Goal: Task Accomplishment & Management: Manage account settings

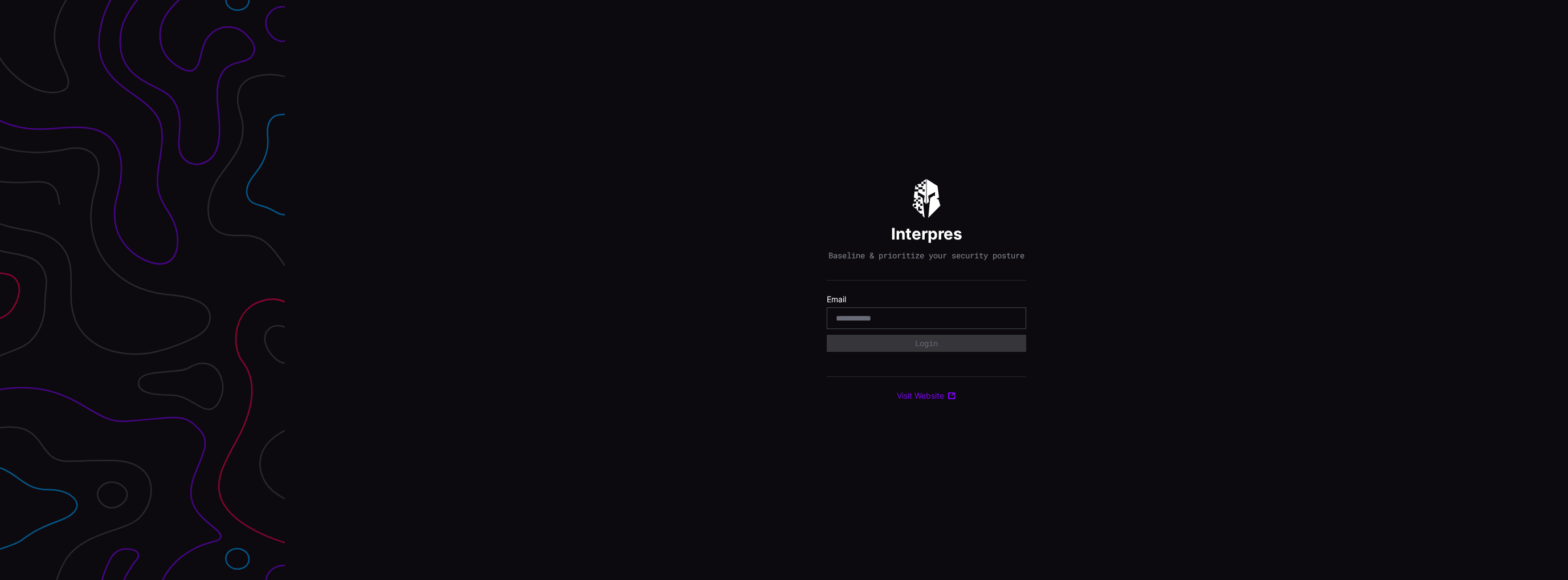
click at [951, 323] on input "email" at bounding box center [926, 318] width 181 height 10
type input "**********"
click at [827, 335] on button "Login" at bounding box center [926, 343] width 199 height 17
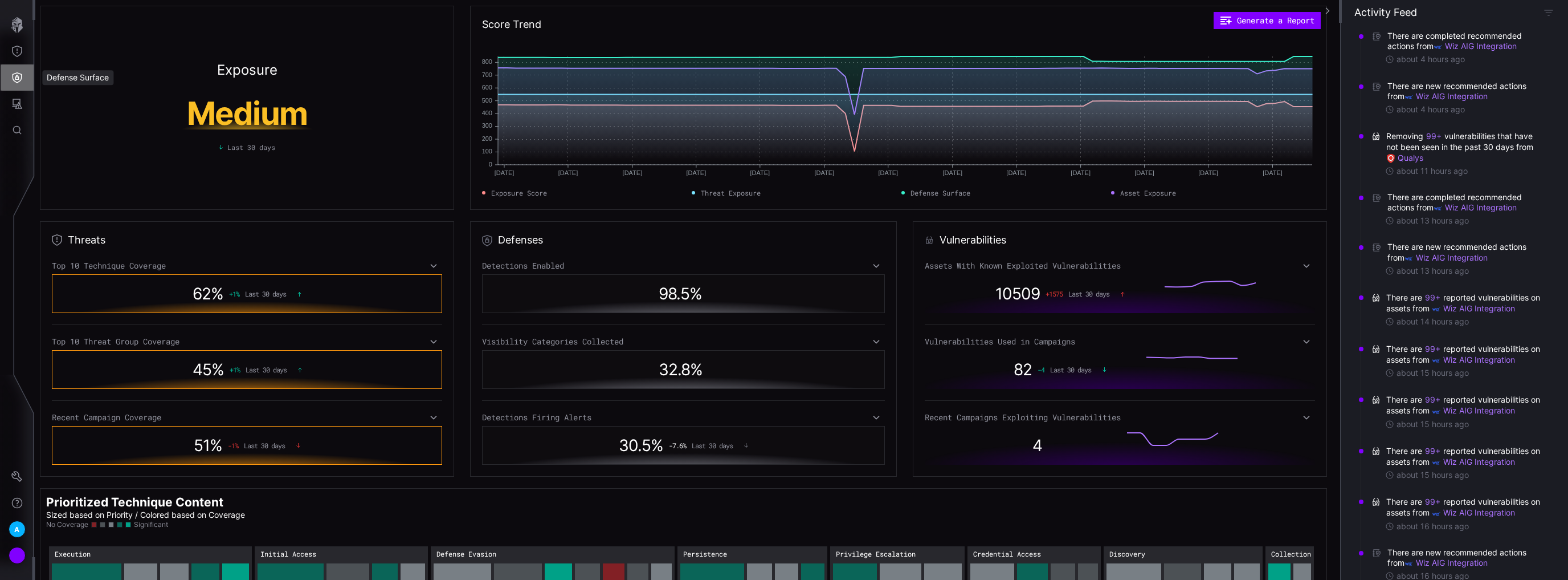
click at [10, 68] on button "Defense Surface" at bounding box center [17, 77] width 33 height 26
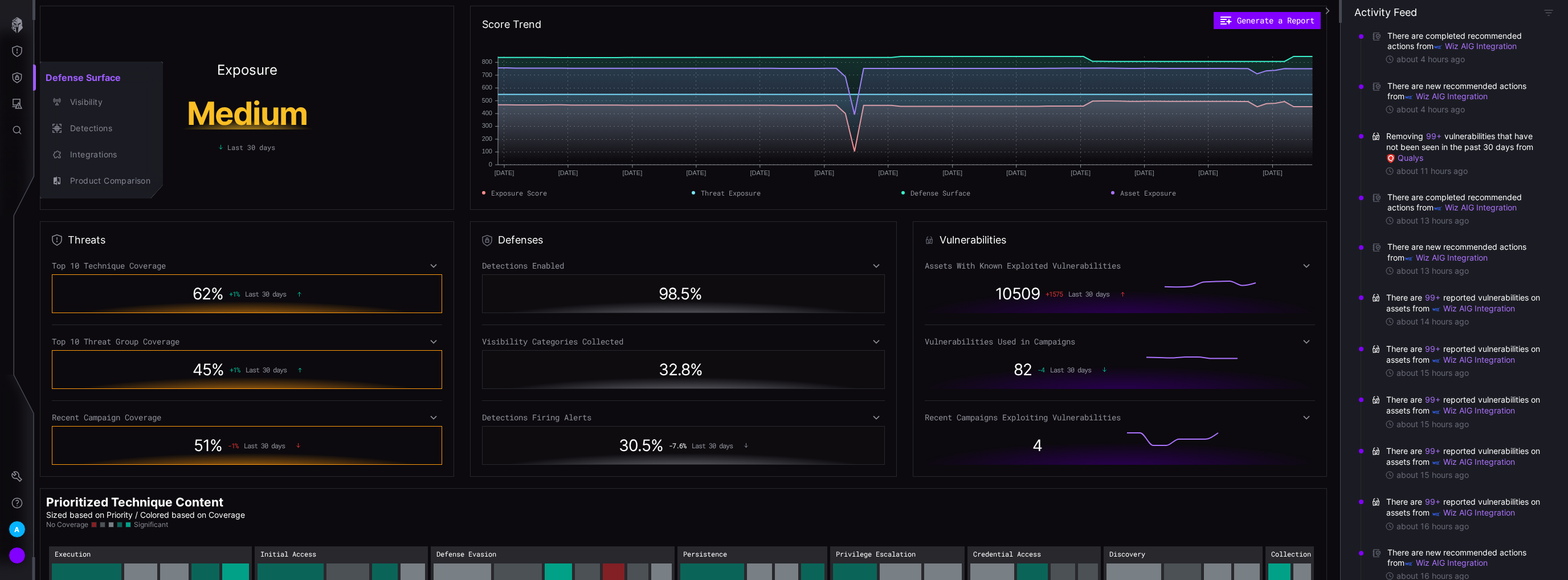
click at [12, 52] on div at bounding box center [784, 290] width 1568 height 580
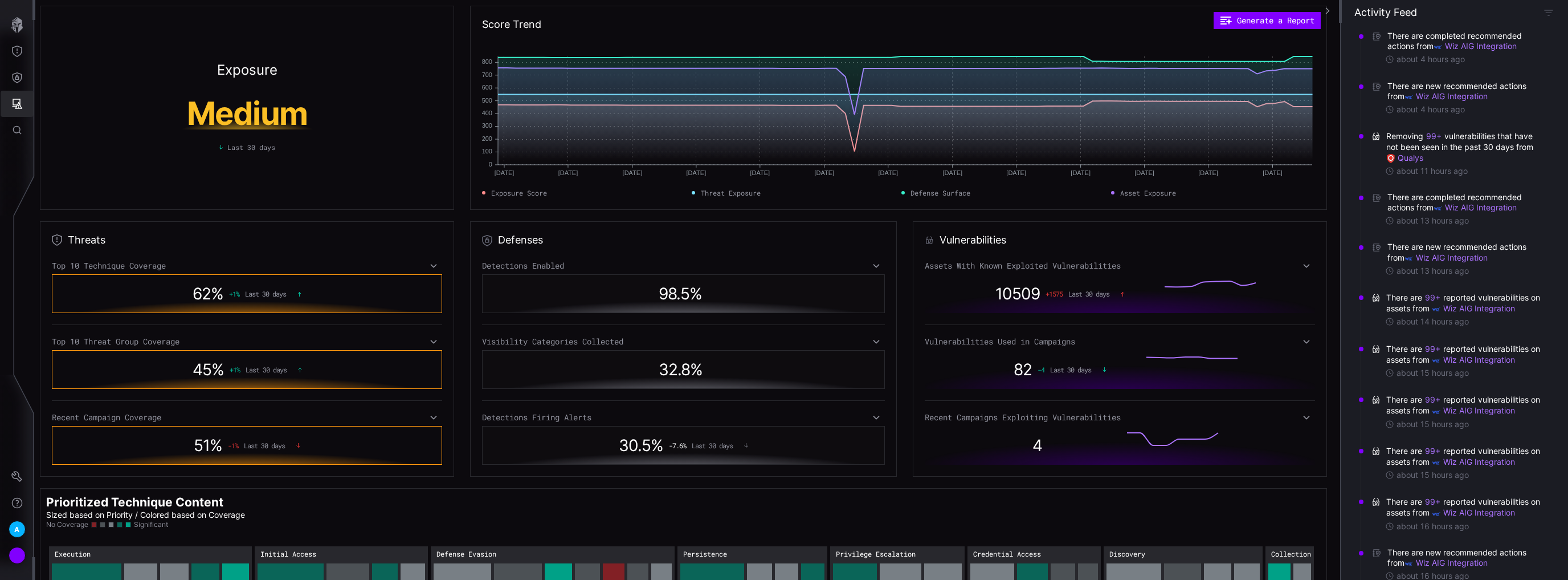
click at [16, 102] on icon "Attack Surface" at bounding box center [18, 104] width 12 height 12
click at [12, 70] on div at bounding box center [784, 290] width 1568 height 580
click at [15, 80] on icon "Defense Surface" at bounding box center [18, 77] width 12 height 12
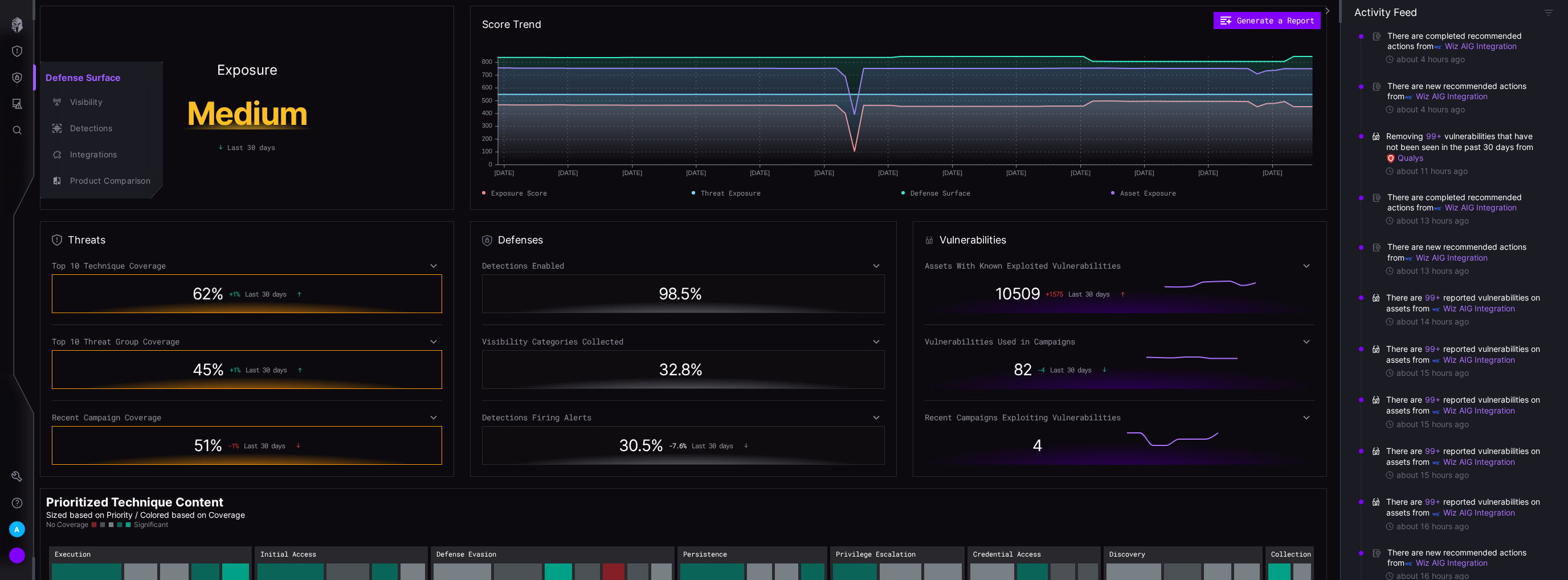
click at [18, 513] on div at bounding box center [784, 290] width 1568 height 580
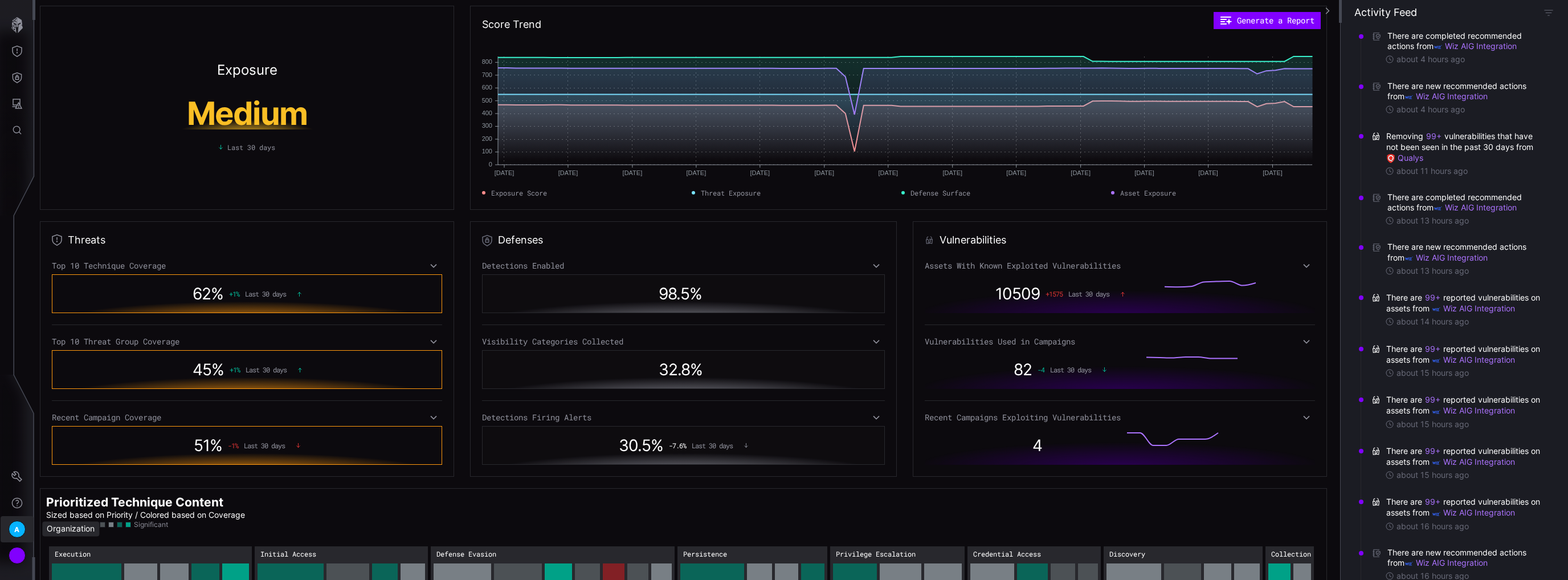
click at [18, 529] on span "A" at bounding box center [17, 529] width 5 height 12
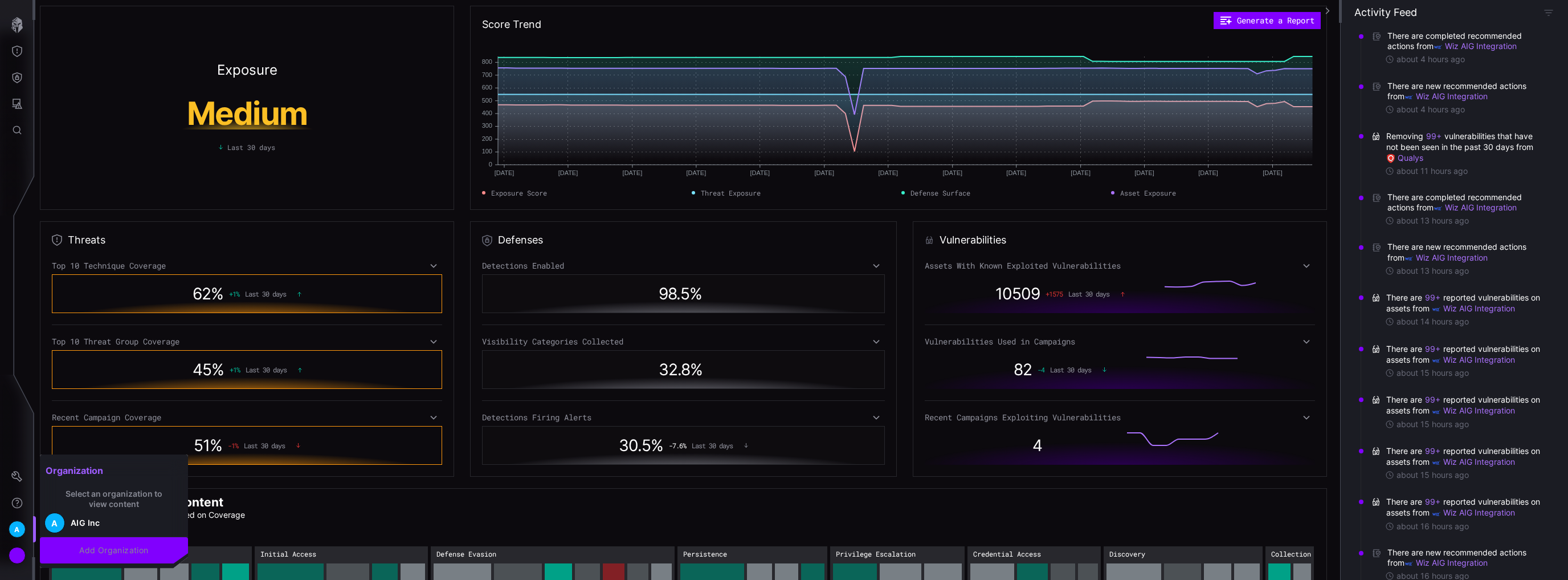
click at [12, 501] on div at bounding box center [784, 290] width 1568 height 580
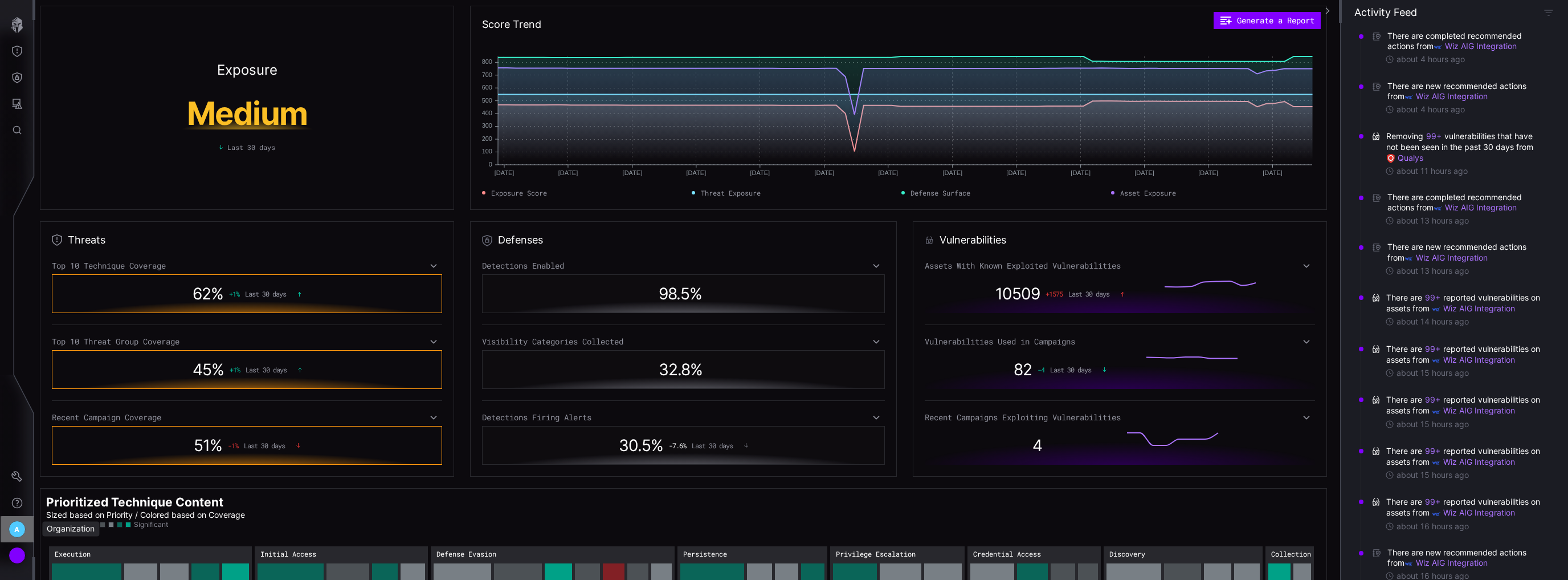
click at [16, 526] on span "A" at bounding box center [17, 529] width 5 height 12
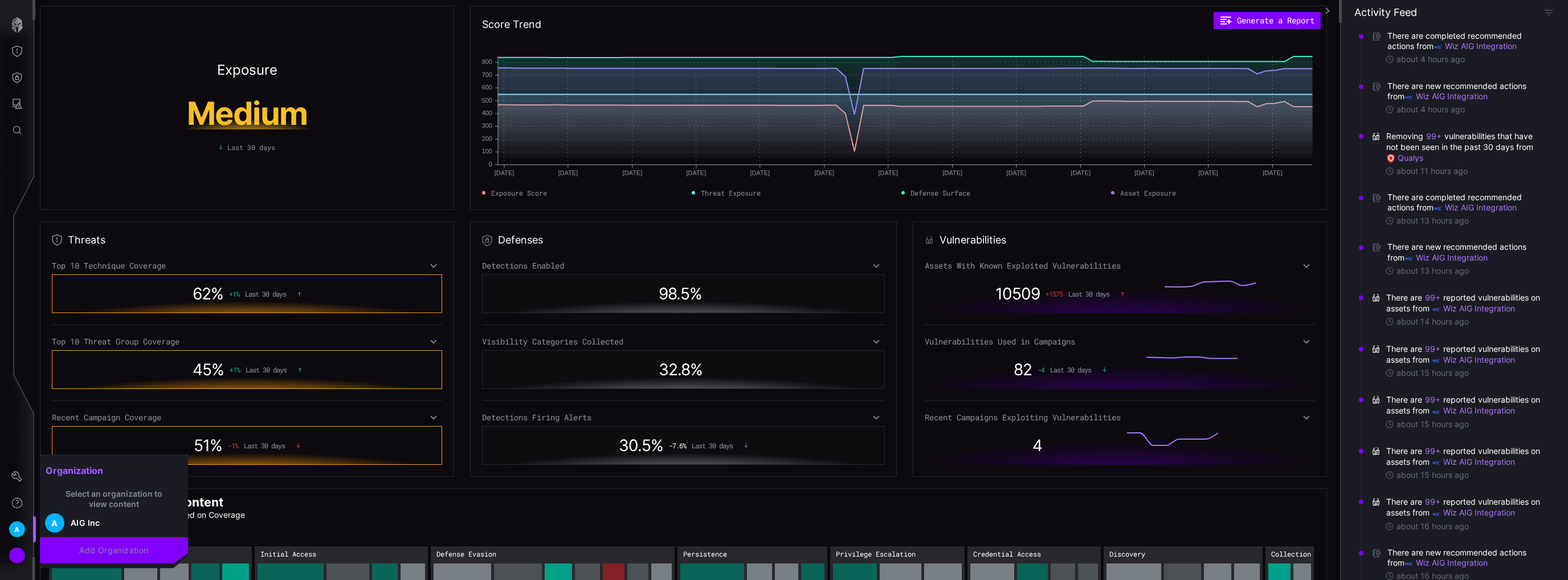
click at [18, 142] on div at bounding box center [784, 290] width 1568 height 580
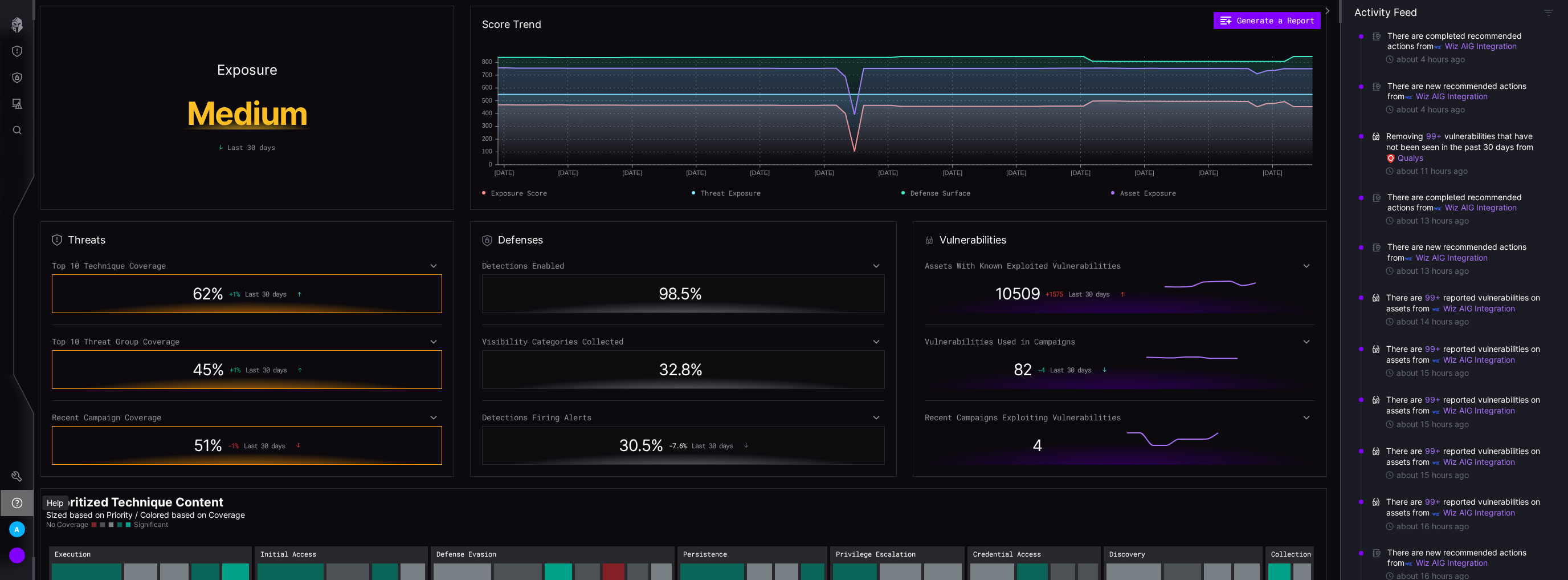
click at [14, 502] on icon "Help" at bounding box center [18, 503] width 12 height 12
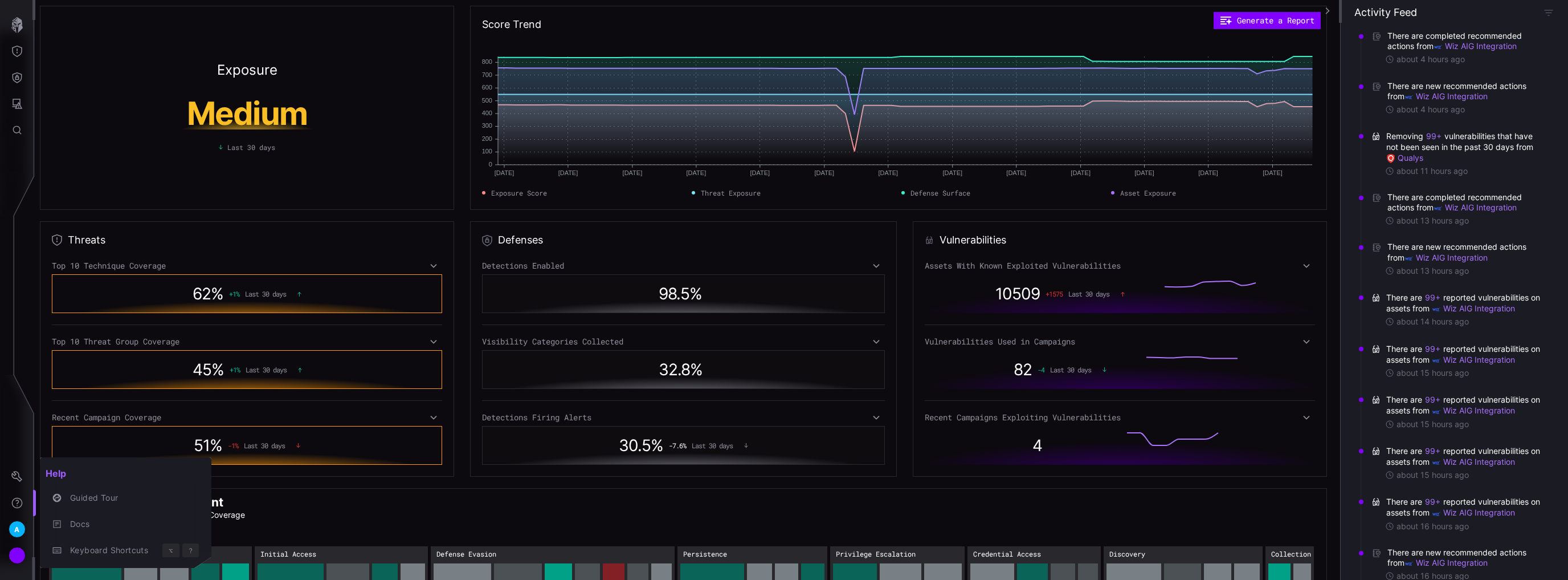
click at [3, 391] on div at bounding box center [784, 290] width 1568 height 580
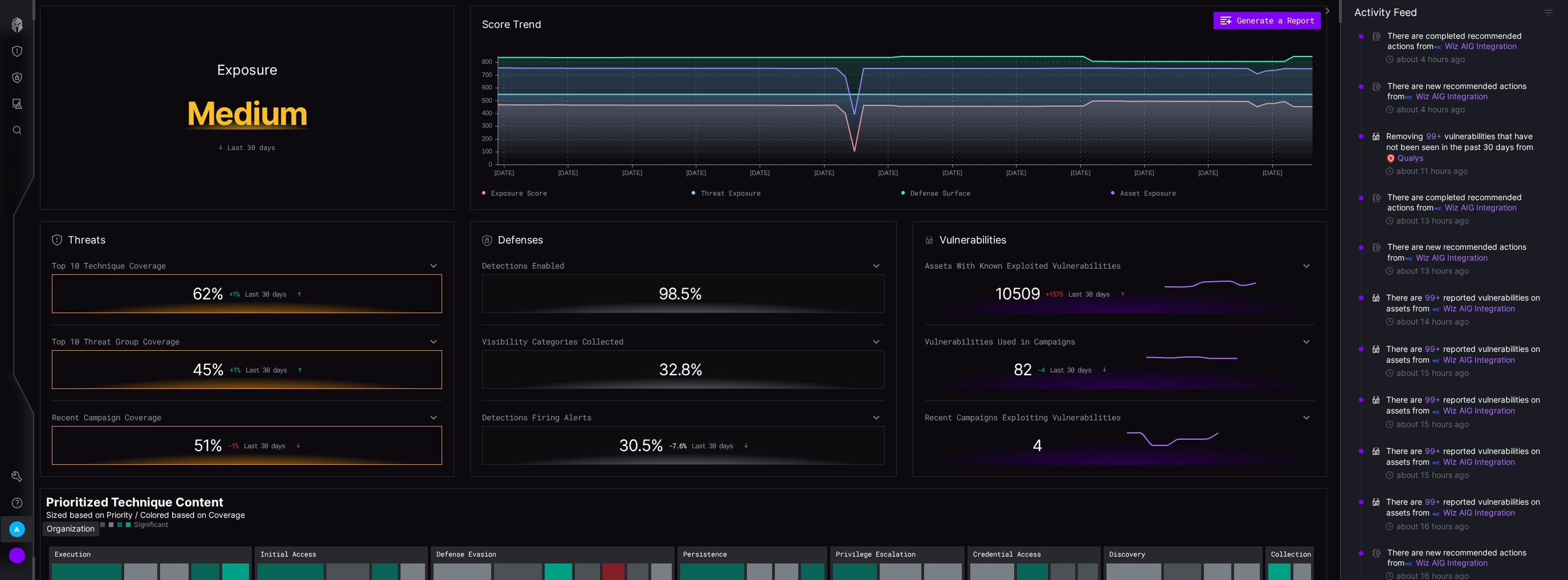
click at [18, 527] on span "A" at bounding box center [17, 529] width 5 height 12
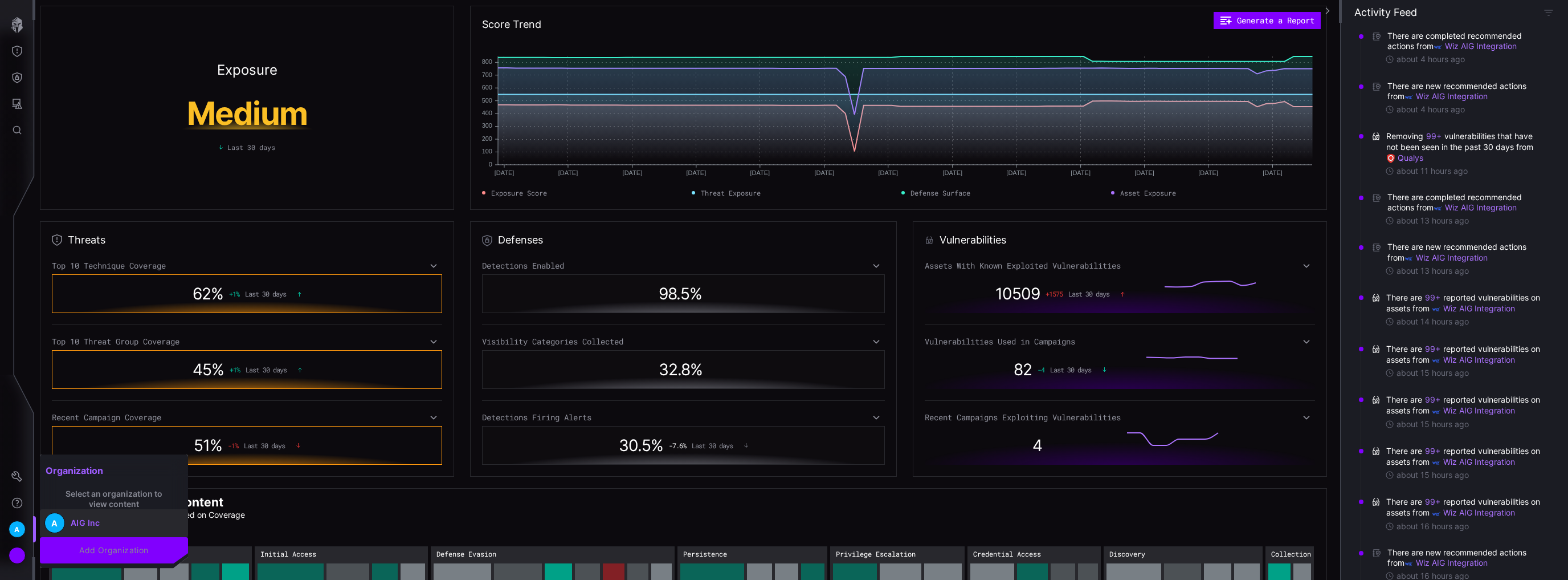
click at [83, 520] on div "AIG Inc" at bounding box center [86, 523] width 30 height 10
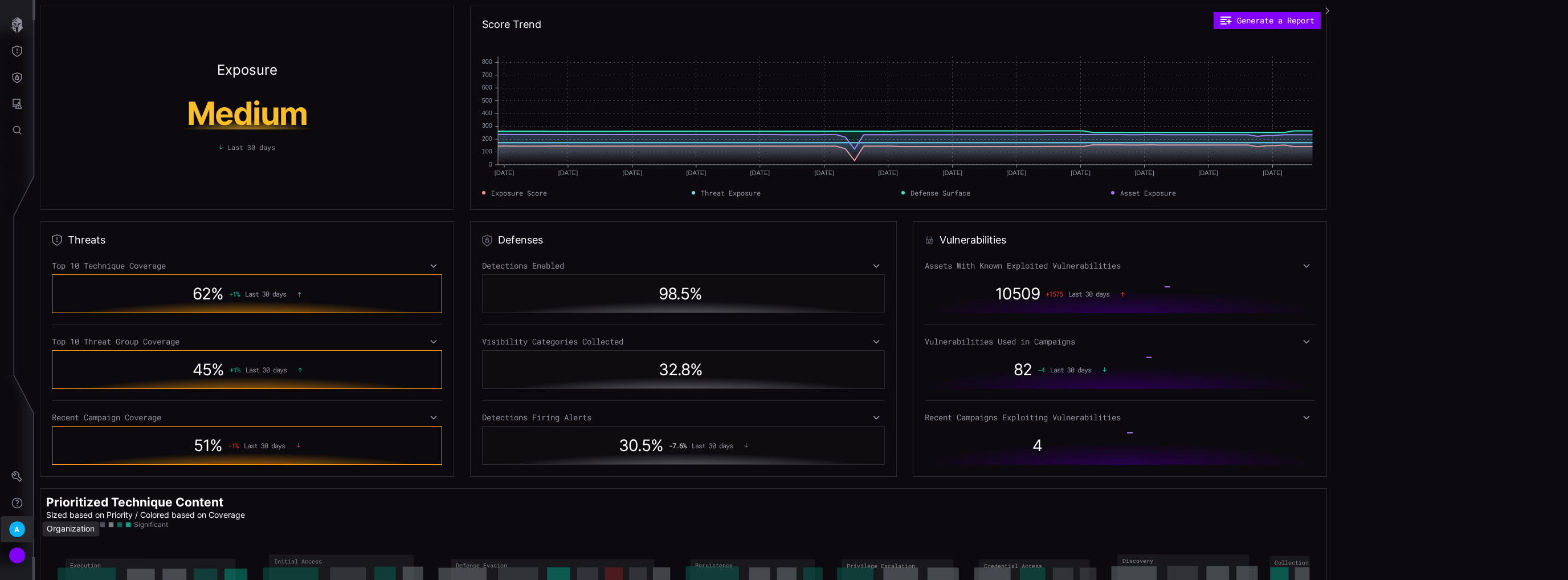
click at [13, 529] on div "A" at bounding box center [17, 529] width 17 height 17
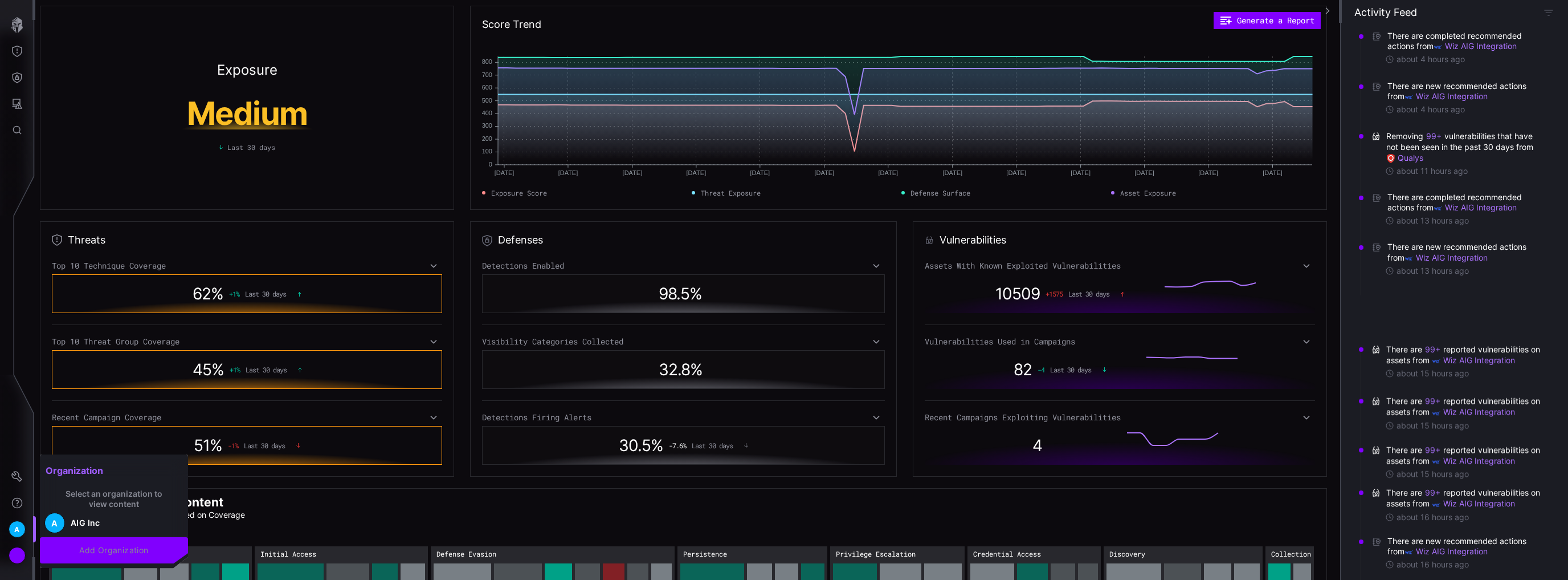
click at [18, 503] on div at bounding box center [784, 290] width 1568 height 580
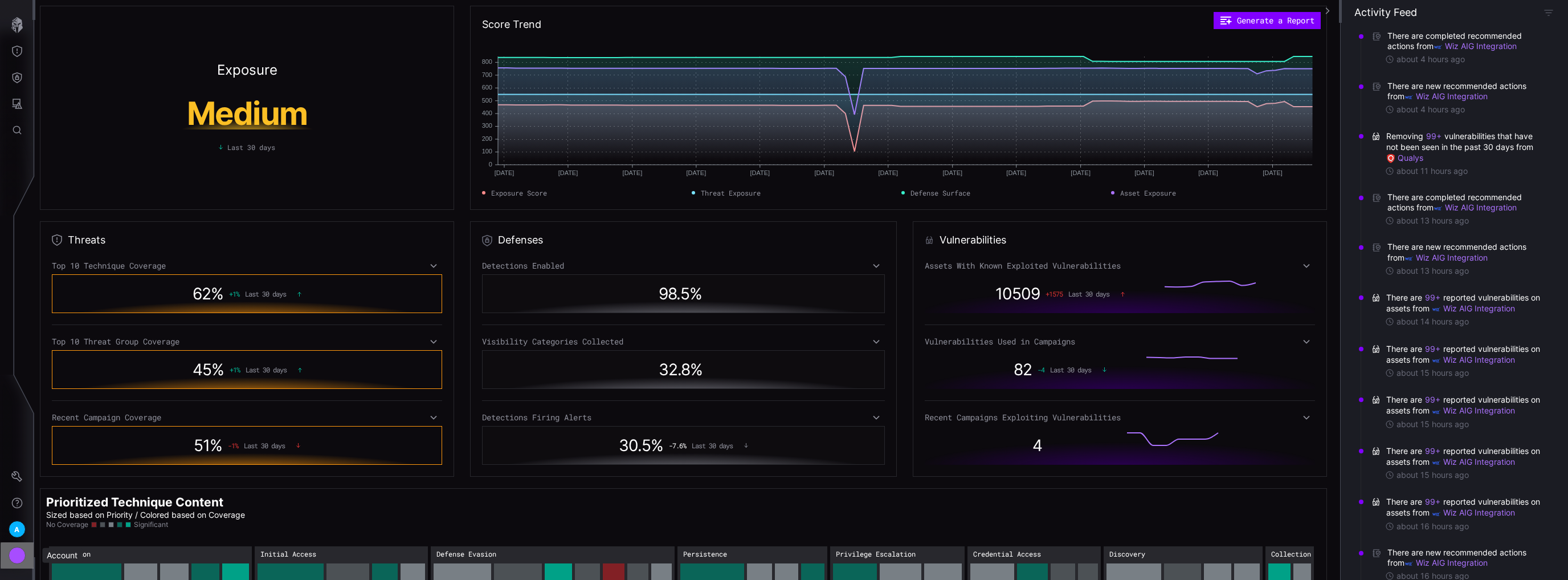
click at [16, 561] on div "Account" at bounding box center [17, 555] width 17 height 17
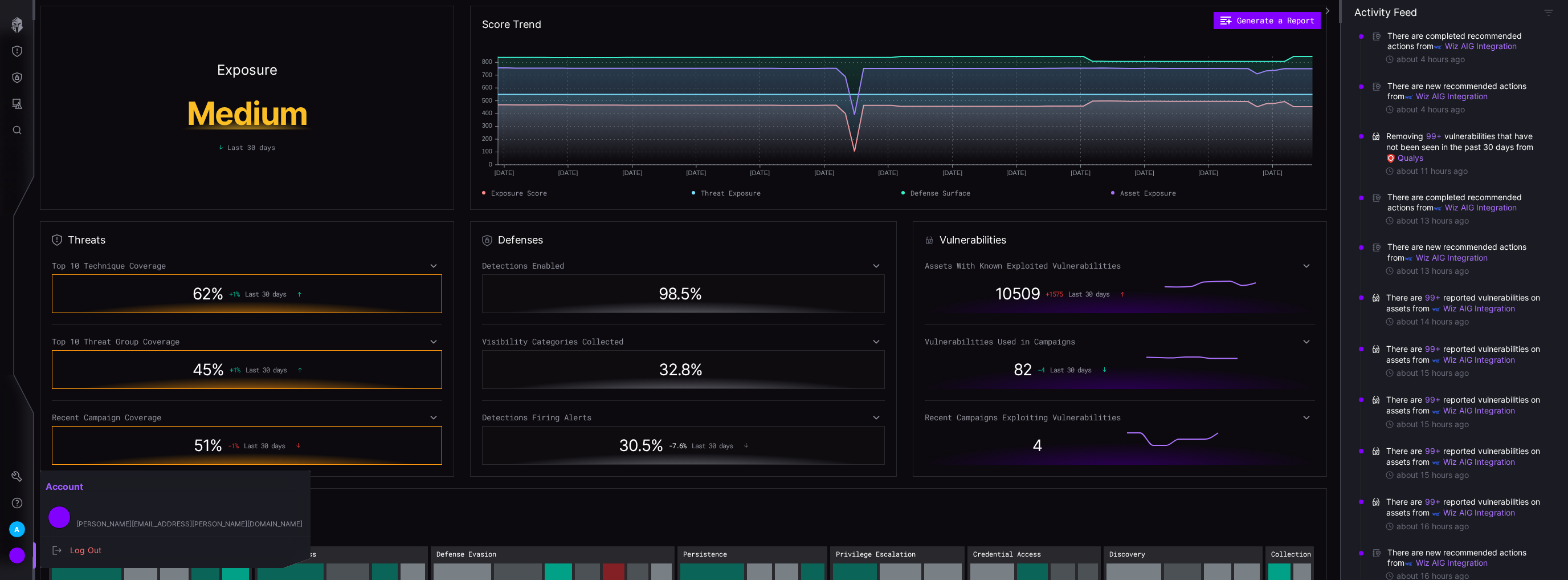
click at [17, 114] on div at bounding box center [784, 290] width 1568 height 580
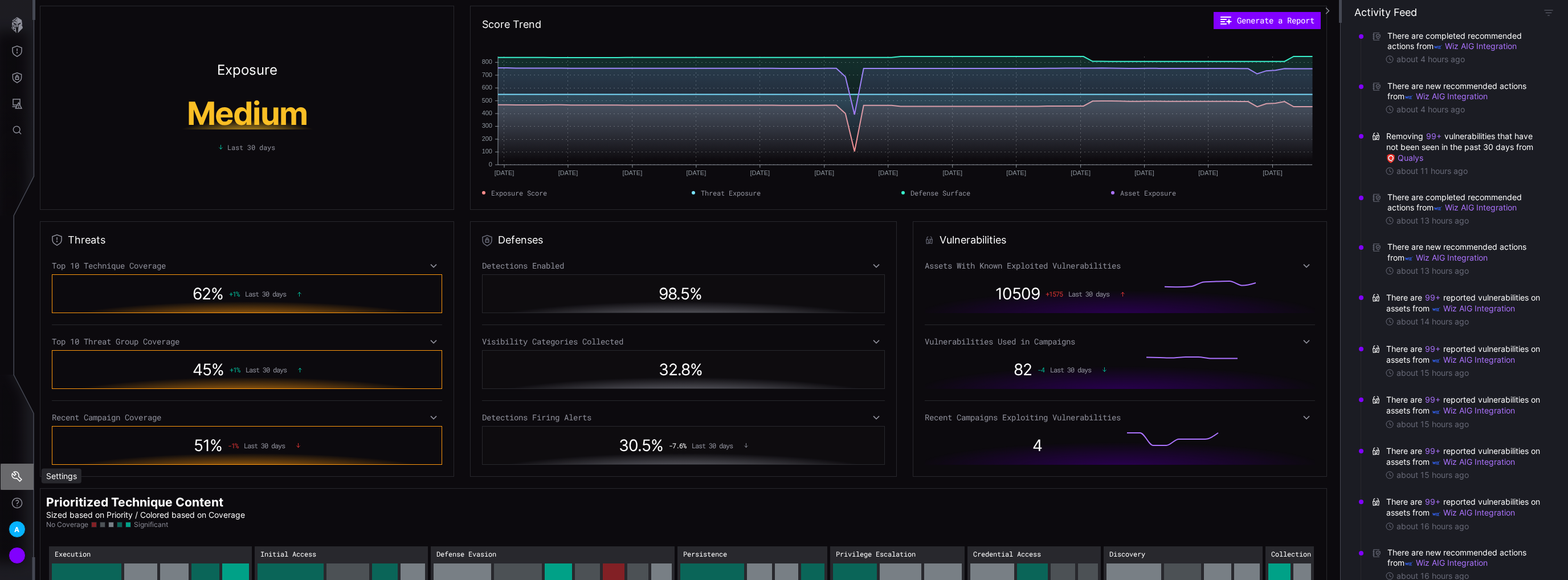
click at [18, 479] on icon "Settings" at bounding box center [18, 477] width 12 height 12
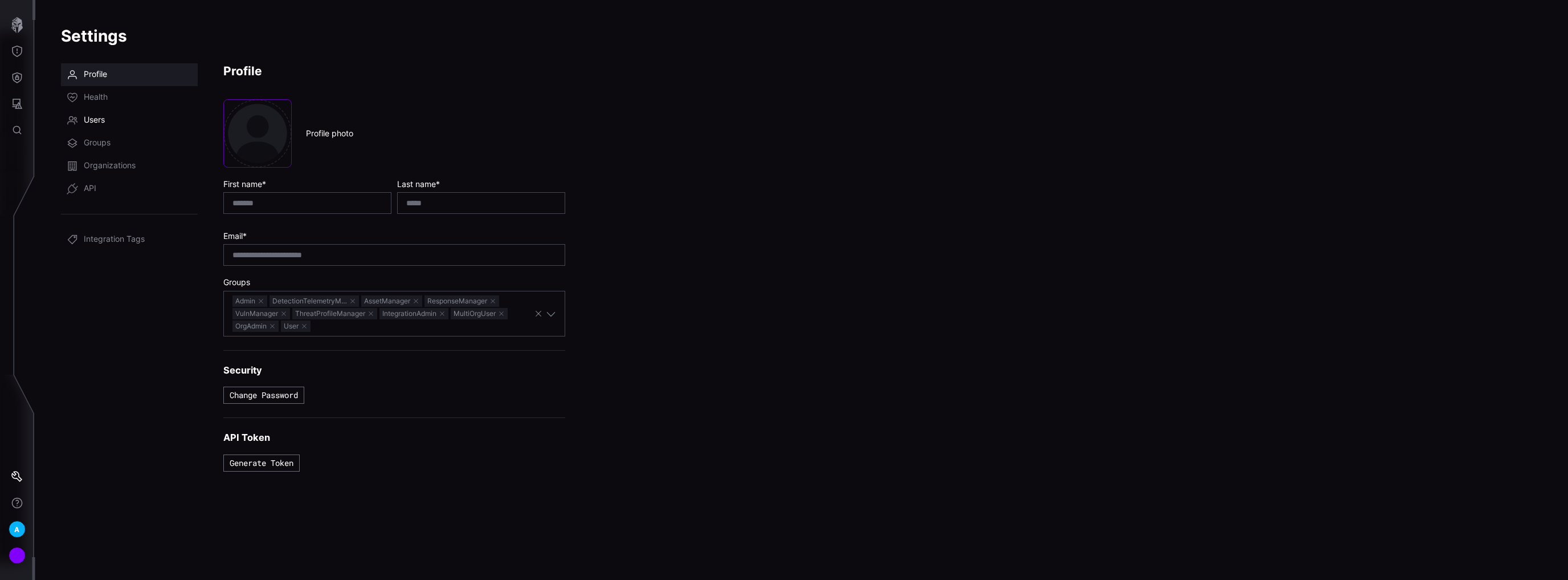
click at [98, 119] on span "Users" at bounding box center [94, 120] width 21 height 12
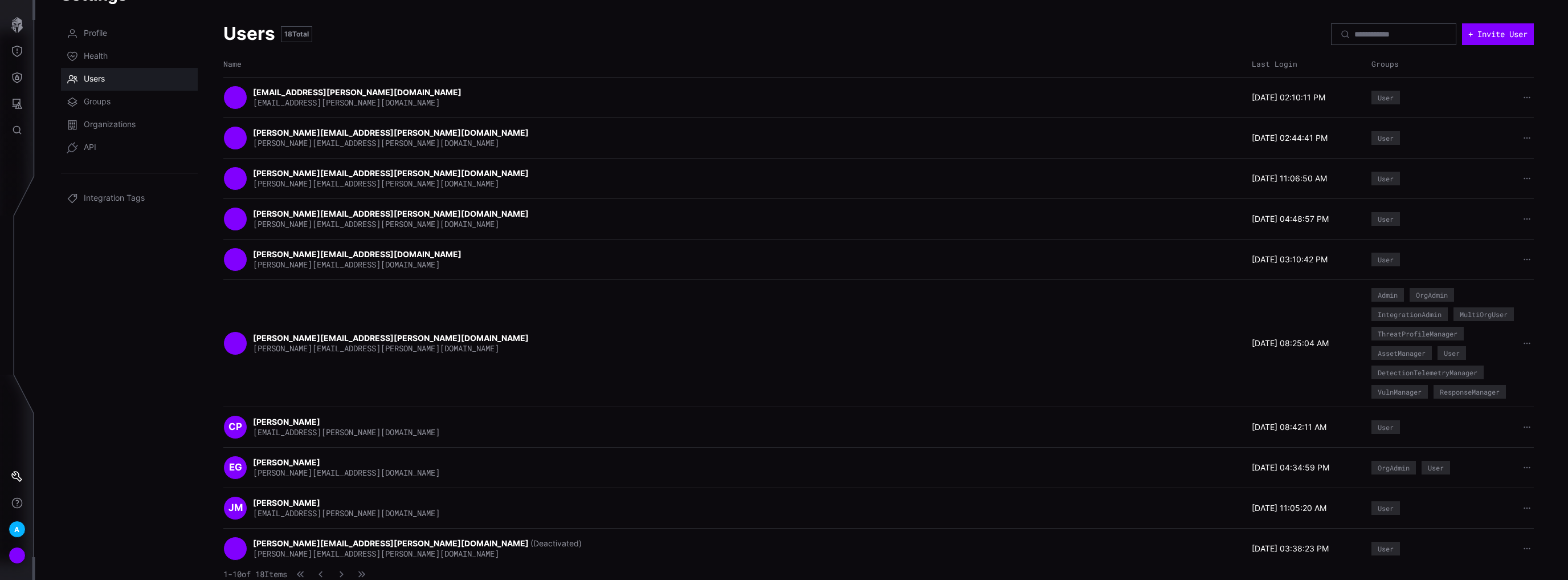
scroll to position [58, 0]
click at [1523, 427] on icon "button" at bounding box center [1527, 427] width 8 height 8
drag, startPoint x: 1096, startPoint y: 336, endPoint x: 1072, endPoint y: 333, distance: 24.2
click at [1083, 334] on div "peter.bonchonsky@aig.com peter.bonchonsky@aig.com" at bounding box center [735, 343] width 1023 height 24
click at [851, 336] on div "peter.bonchonsky@aig.com peter.bonchonsky@aig.com" at bounding box center [735, 343] width 1023 height 24
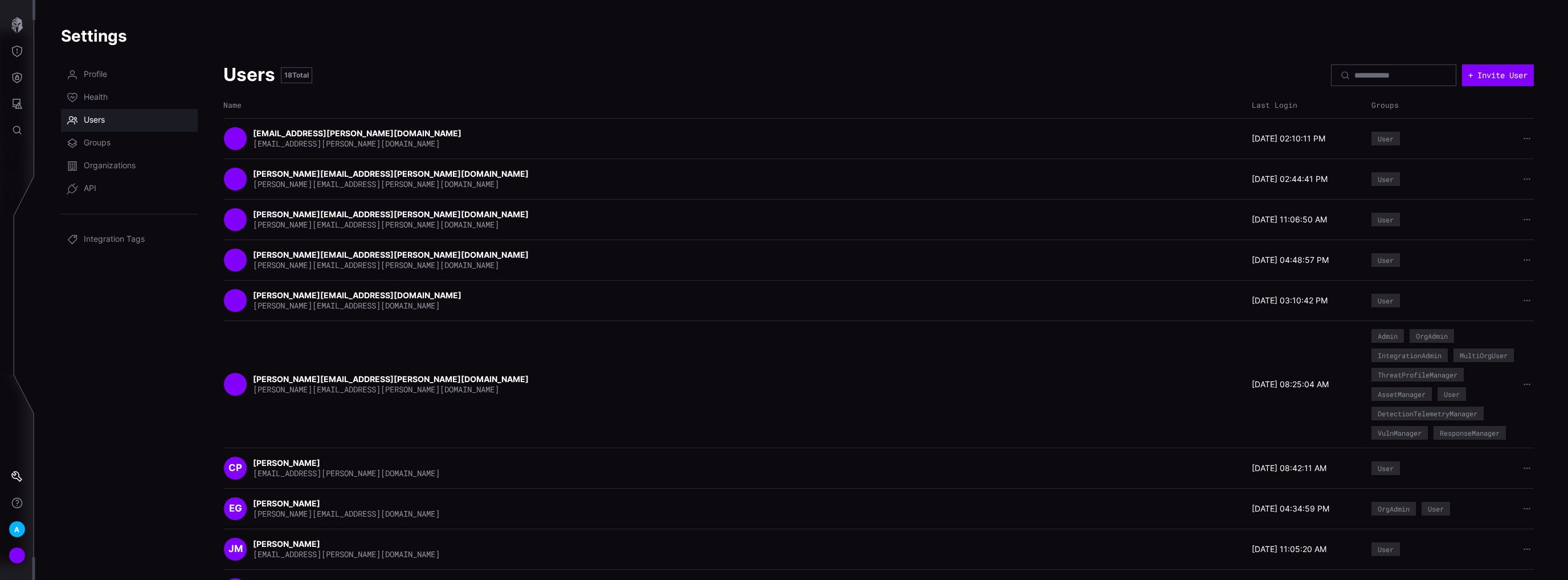
scroll to position [0, 0]
drag, startPoint x: 303, startPoint y: 281, endPoint x: 314, endPoint y: 274, distance: 13.0
click at [304, 281] on div "nathan.long1@aig.com nathan.long1@aig.com 08/01/25 03:10:42 PM User" at bounding box center [879, 300] width 1311 height 40
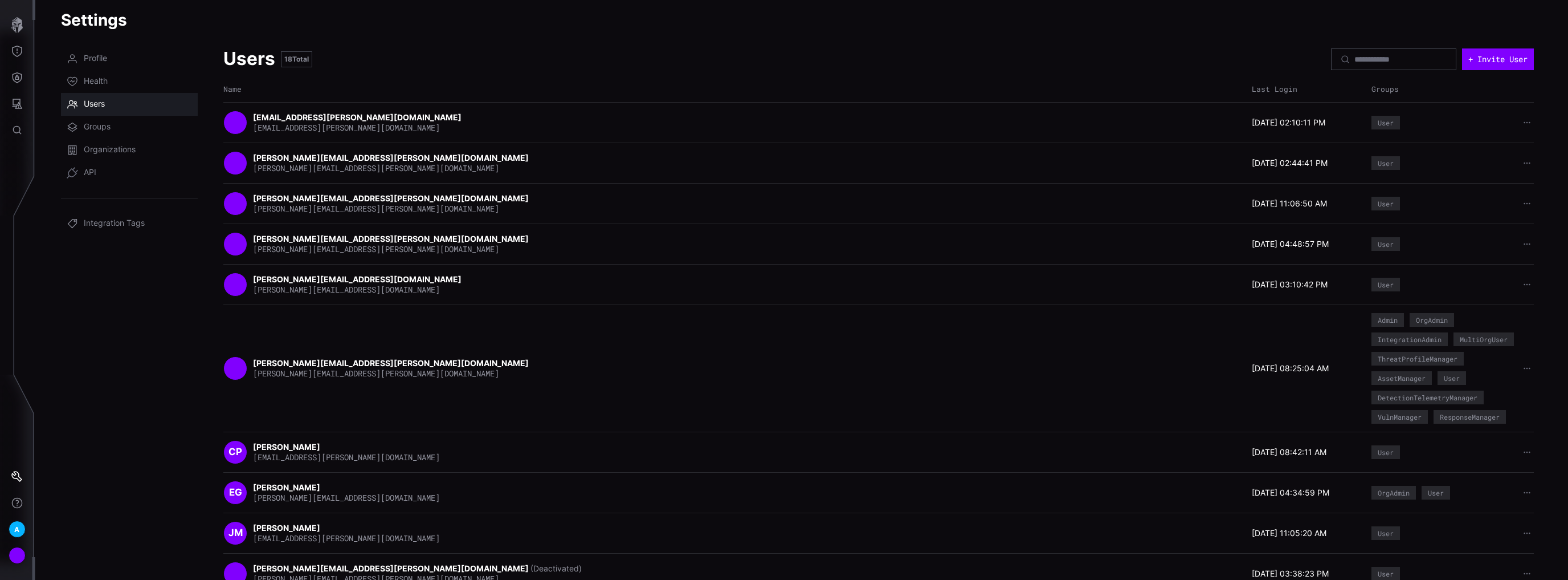
scroll to position [46, 0]
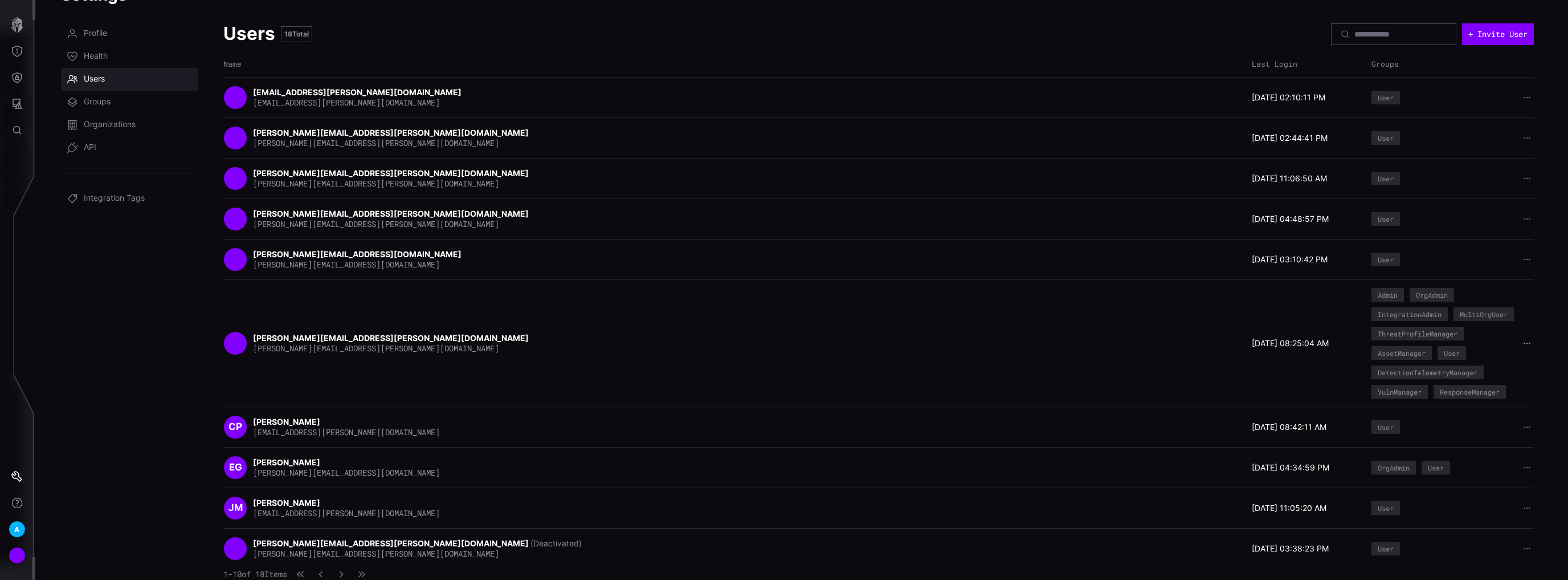
click at [1523, 345] on icon "button" at bounding box center [1527, 343] width 8 height 8
click at [1213, 349] on div "peter.bonchonsky@aig.com peter.bonchonsky@aig.com" at bounding box center [735, 343] width 1023 height 24
click at [1523, 257] on icon "button" at bounding box center [1527, 259] width 8 height 8
click at [1523, 216] on icon "button" at bounding box center [1527, 219] width 8 height 8
click at [981, 239] on div "nathan.long1@aig.com nathan.long1@aig.com 08/01/25 03:10:42 PM User" at bounding box center [879, 259] width 1311 height 40
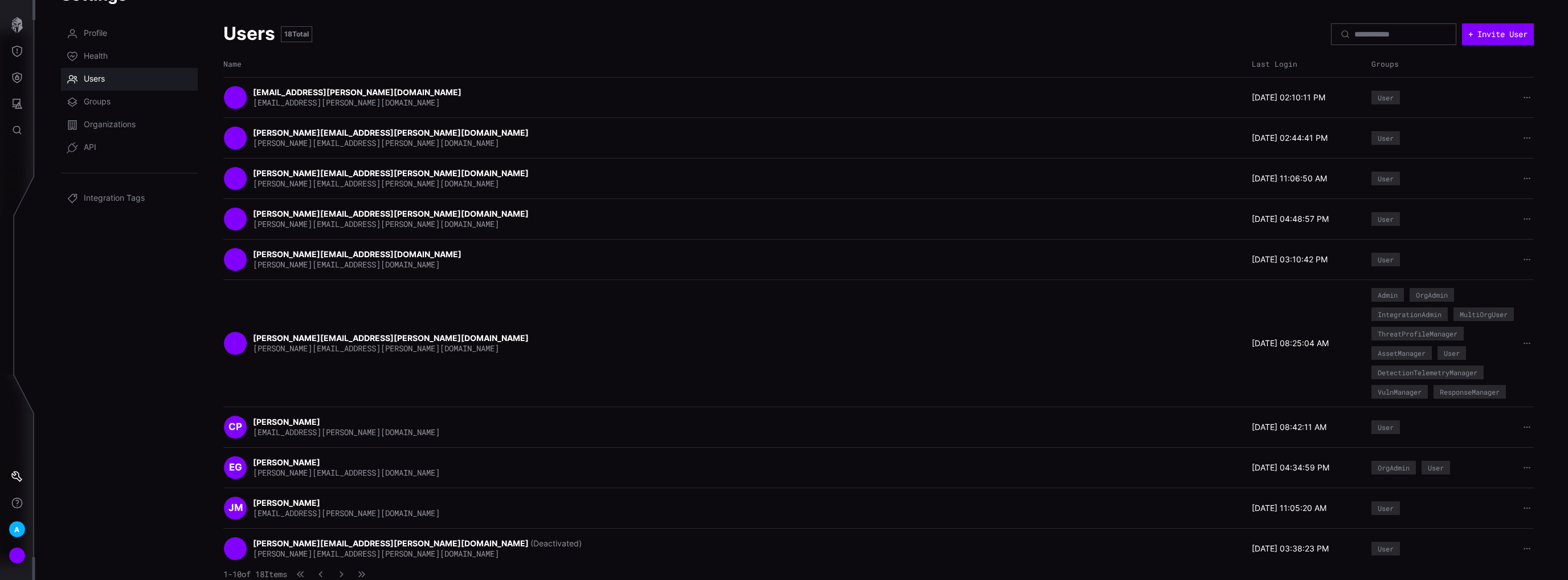
click at [295, 209] on strong "cody.baker@aig.com" at bounding box center [391, 213] width 277 height 10
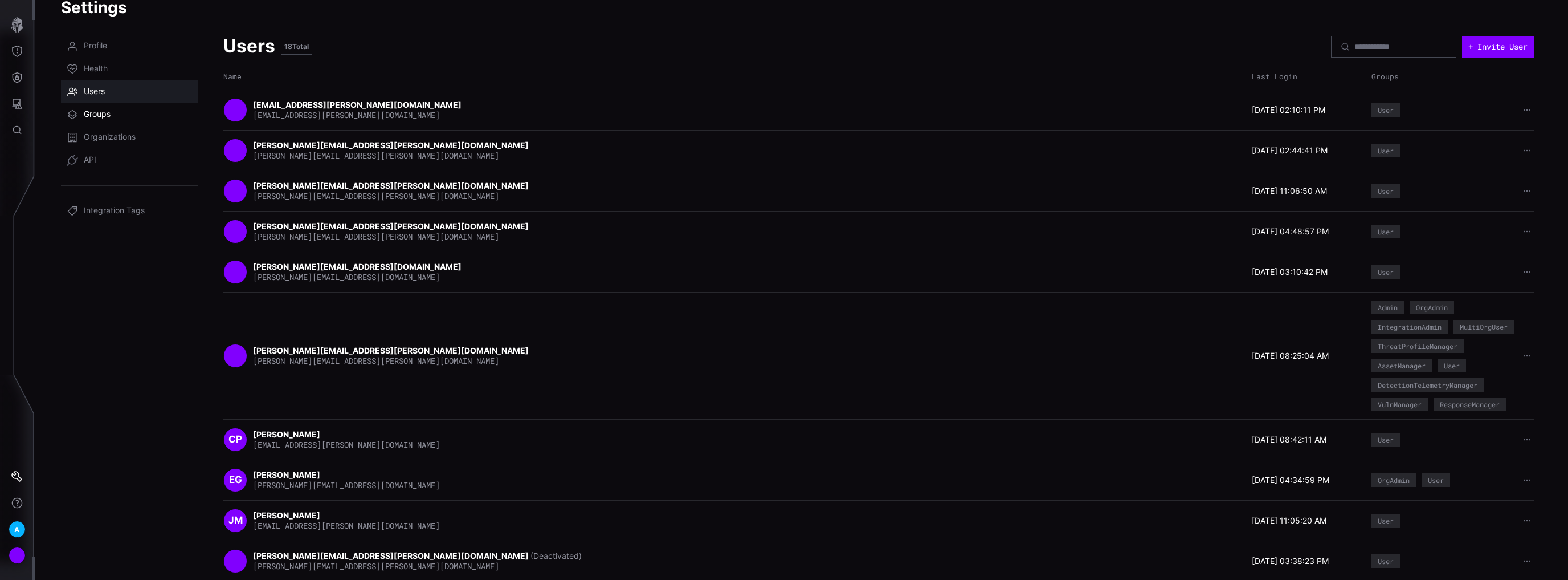
scroll to position [12, 0]
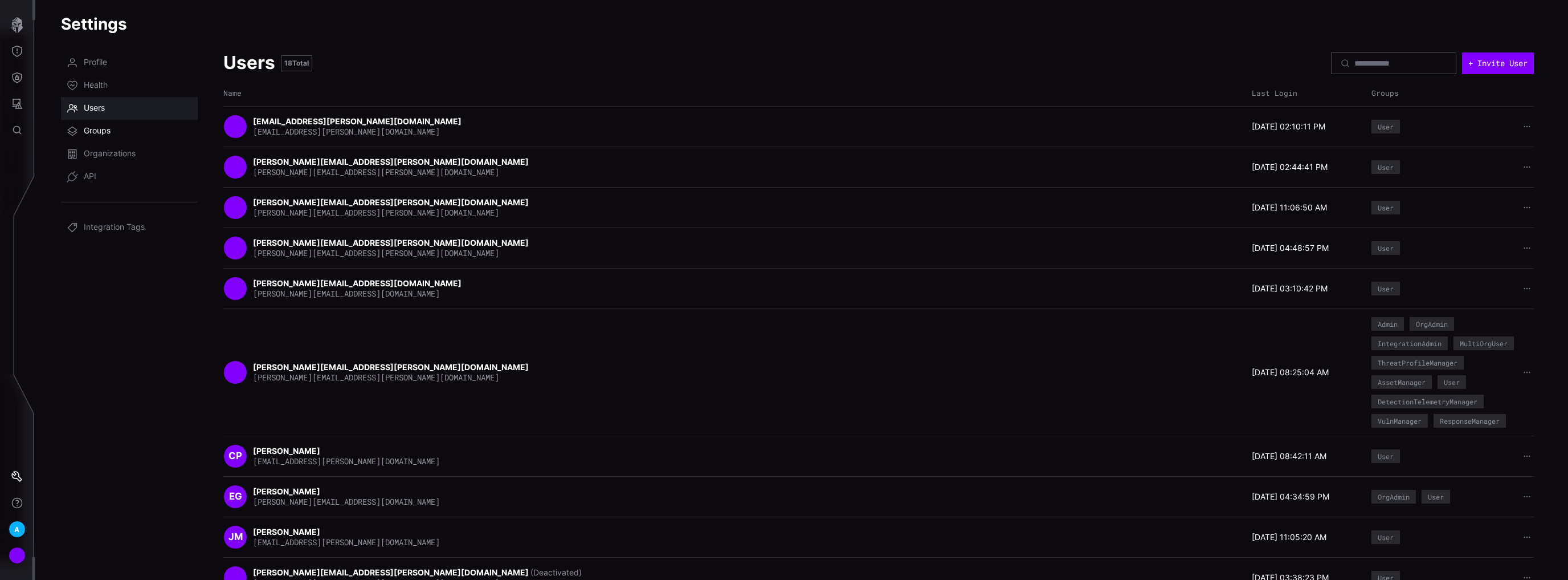
click at [109, 127] on span "Groups" at bounding box center [97, 131] width 27 height 12
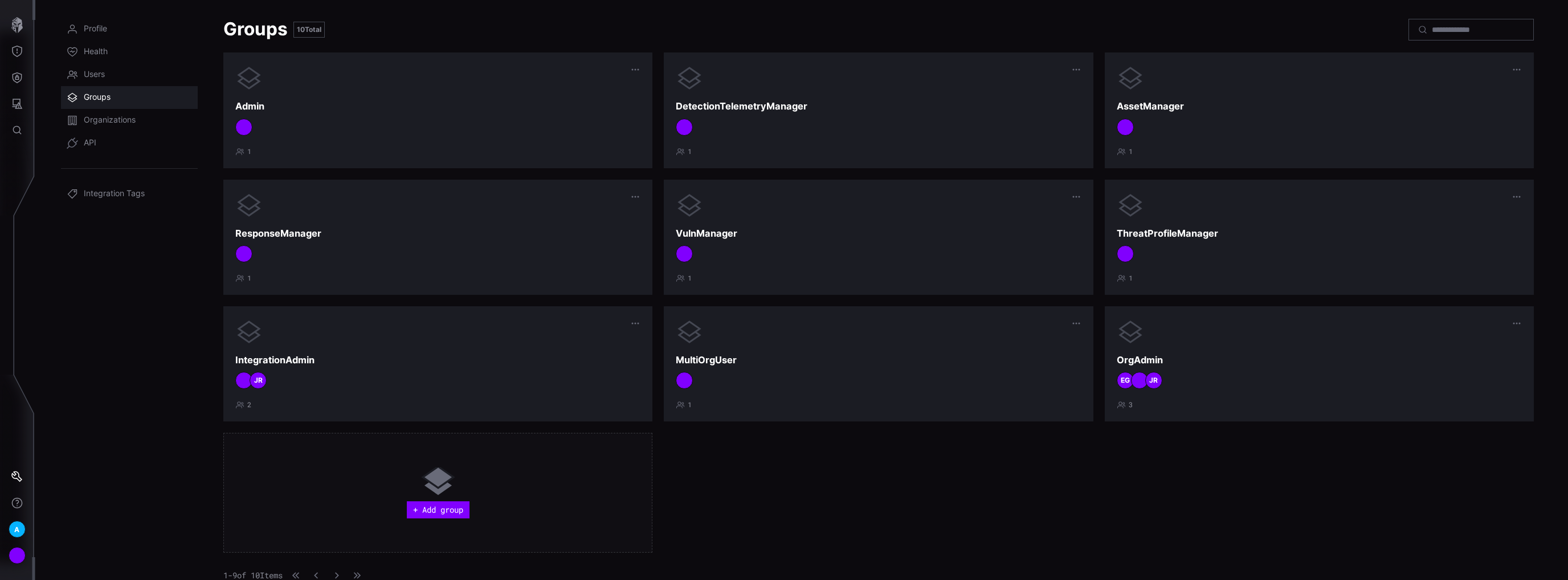
scroll to position [46, 0]
click at [835, 362] on h3 "MultiOrgUser" at bounding box center [878, 360] width 405 height 12
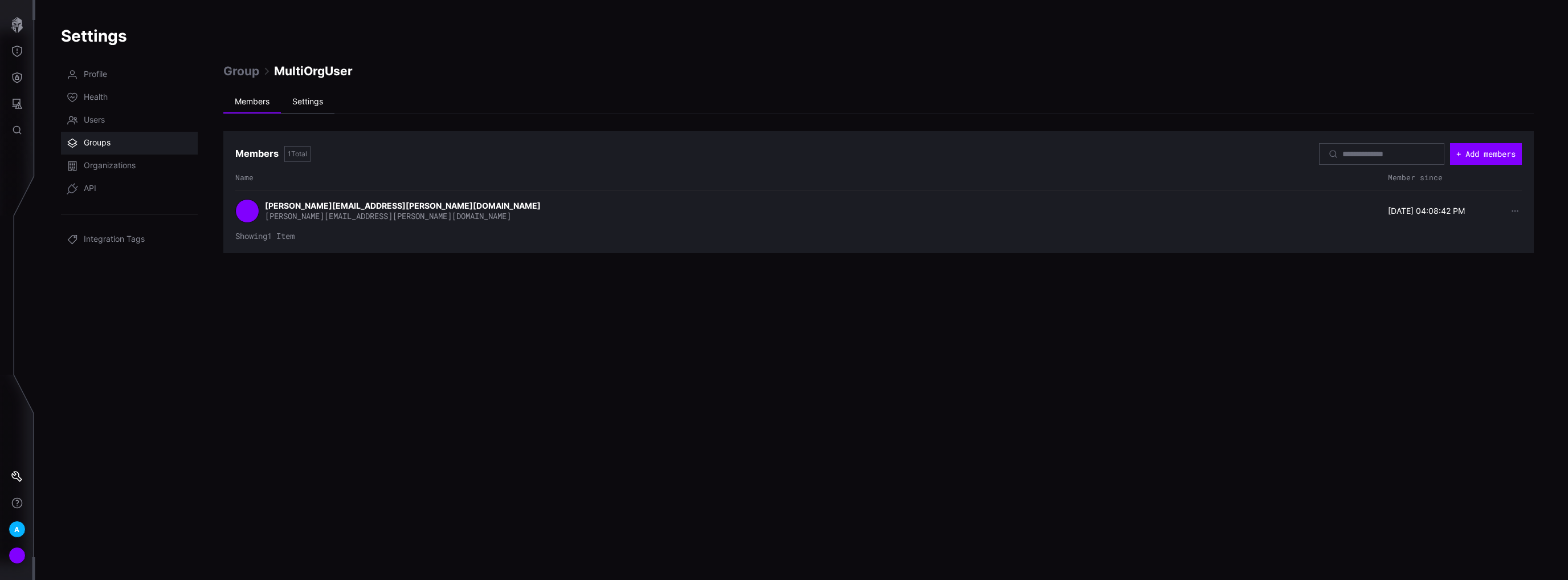
click at [310, 104] on li "Settings" at bounding box center [307, 101] width 53 height 23
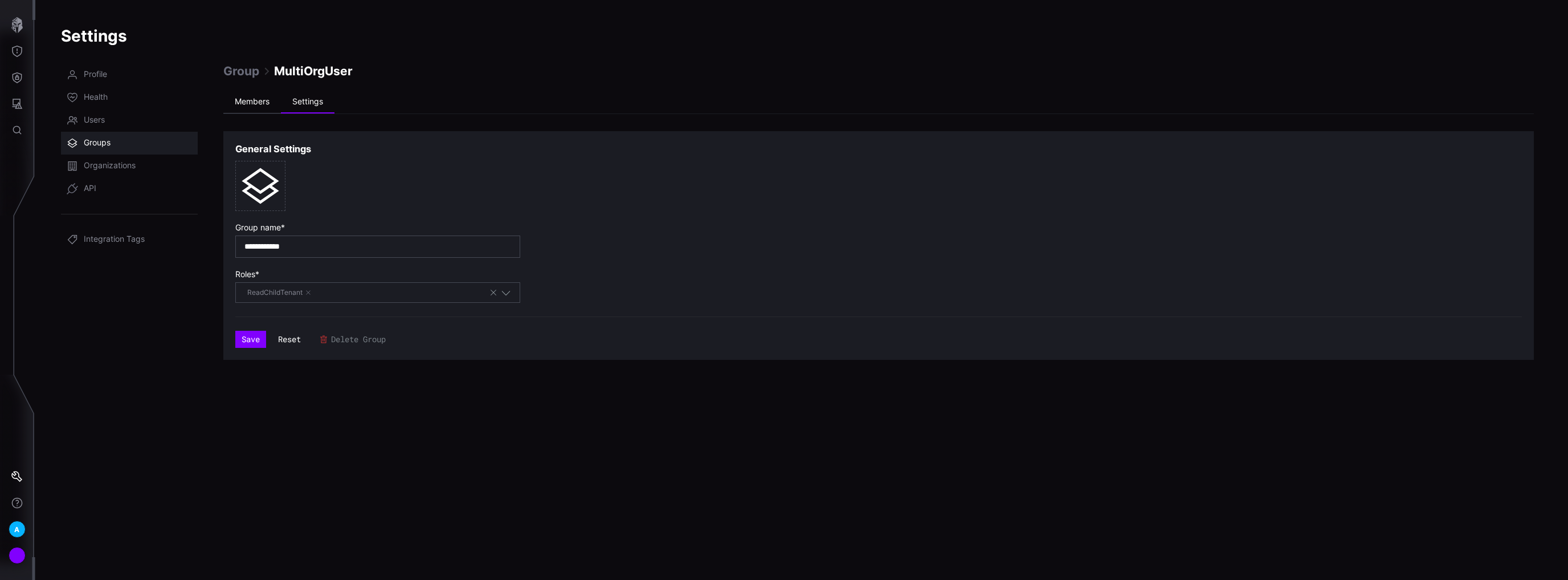
click at [252, 98] on li "Members" at bounding box center [252, 101] width 58 height 23
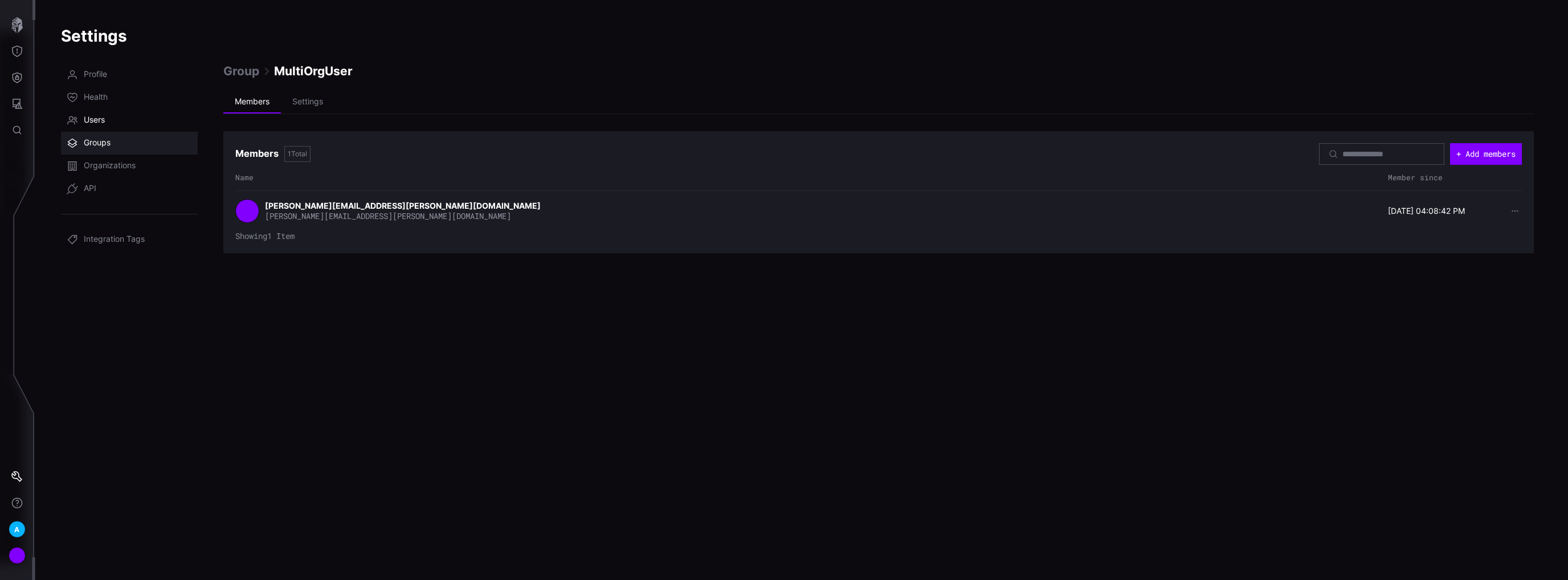
click at [99, 124] on span "Users" at bounding box center [94, 120] width 21 height 12
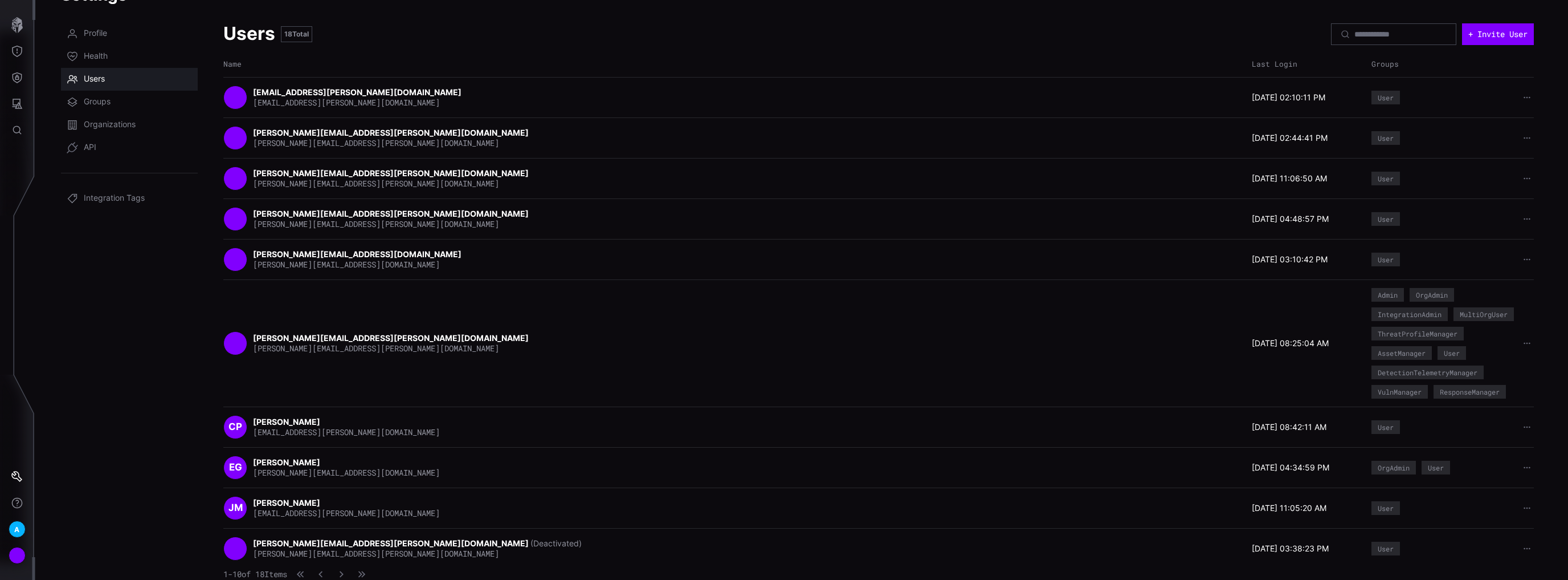
scroll to position [58, 0]
click at [345, 574] on icon "button" at bounding box center [341, 574] width 7 height 7
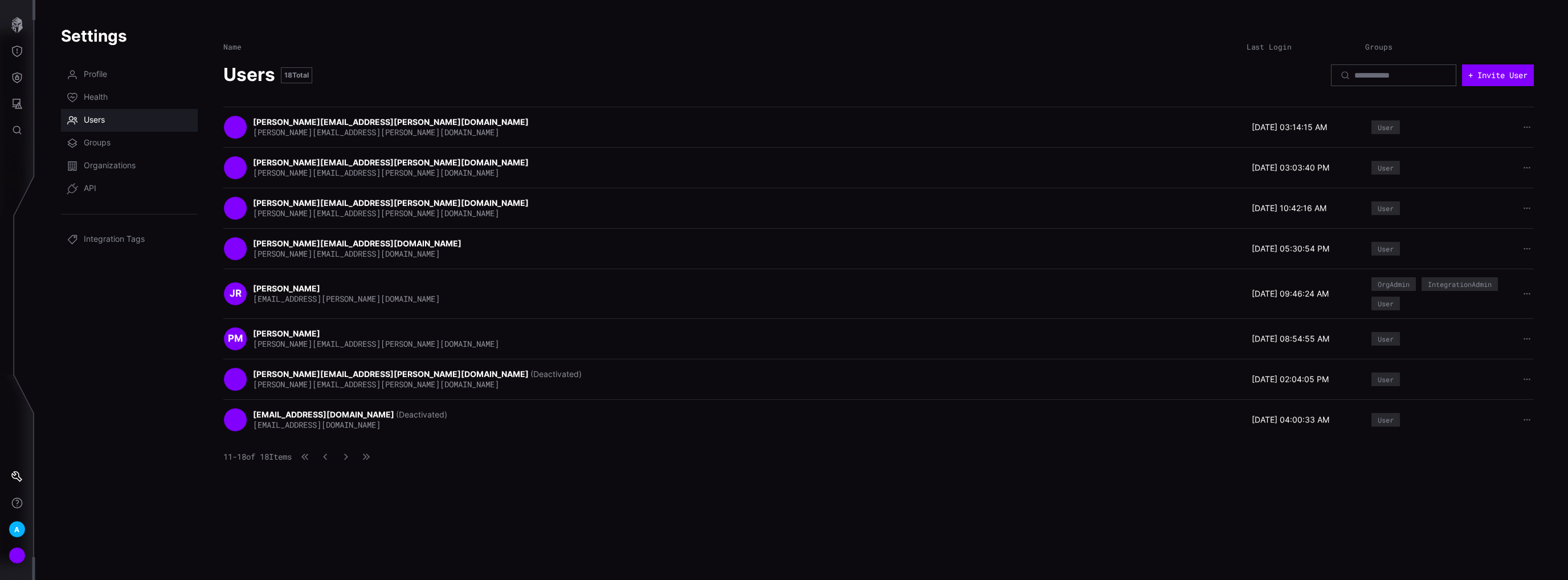
scroll to position [0, 0]
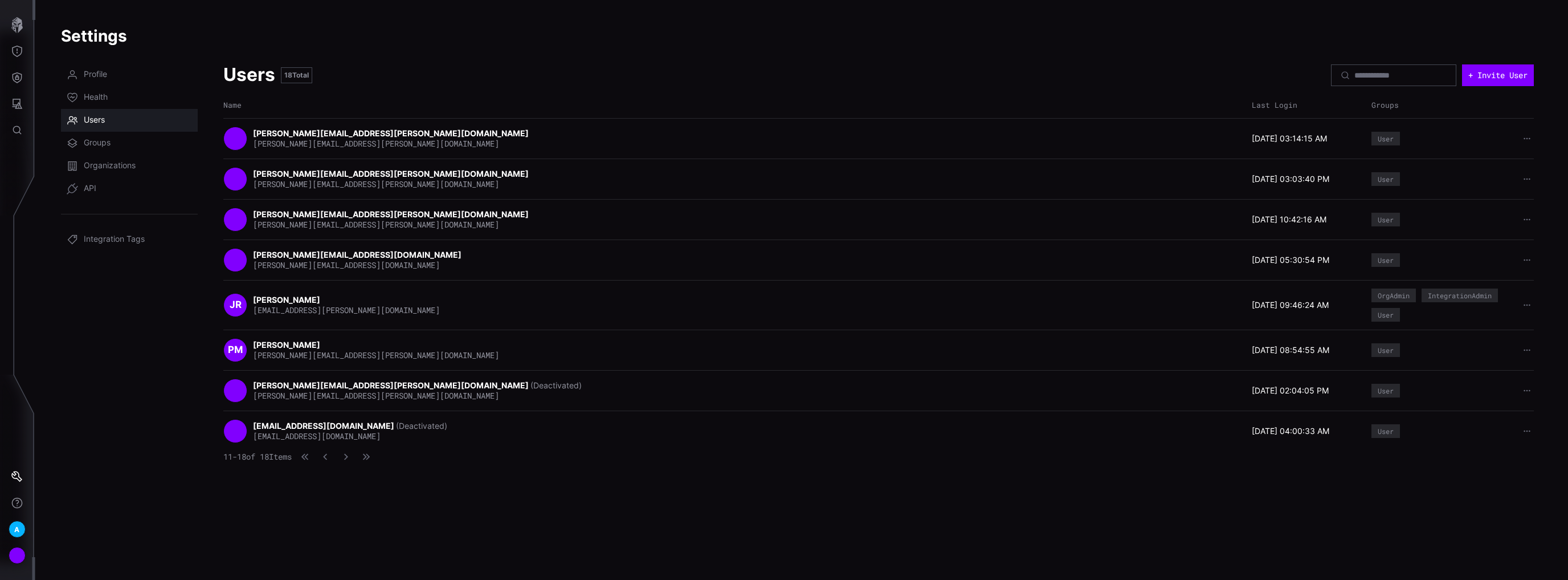
click at [1086, 516] on div "Users 18 Total + Invite User Name Last Login Groups peter.morrison@aig.com pete…" at bounding box center [879, 314] width 1311 height 503
click at [329, 458] on icon "button" at bounding box center [326, 456] width 8 height 8
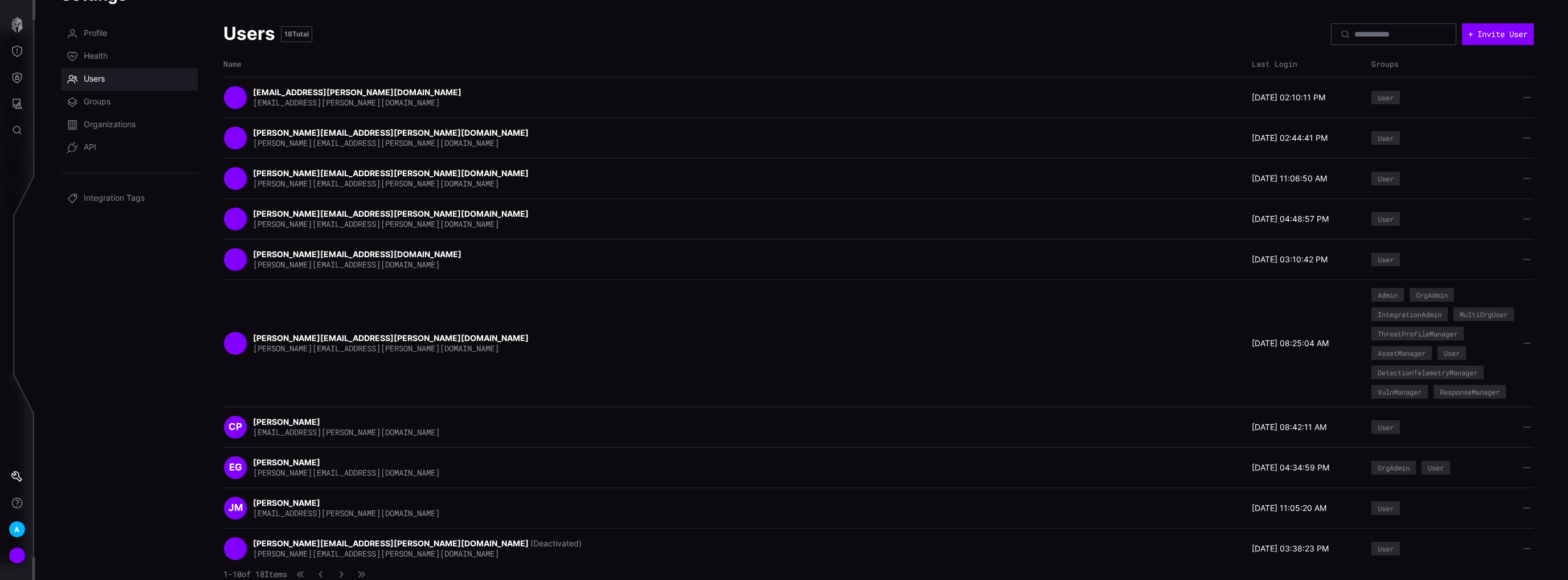
scroll to position [58, 0]
click at [99, 96] on span "Groups" at bounding box center [97, 102] width 27 height 12
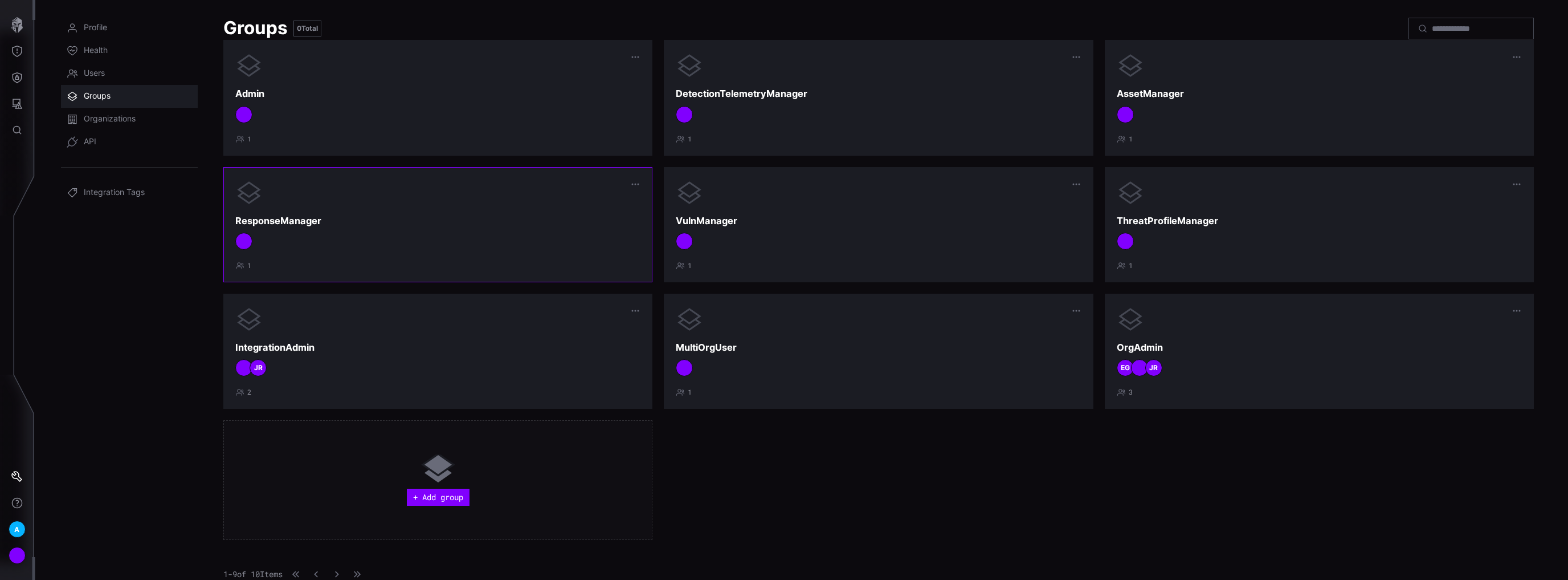
scroll to position [46, 0]
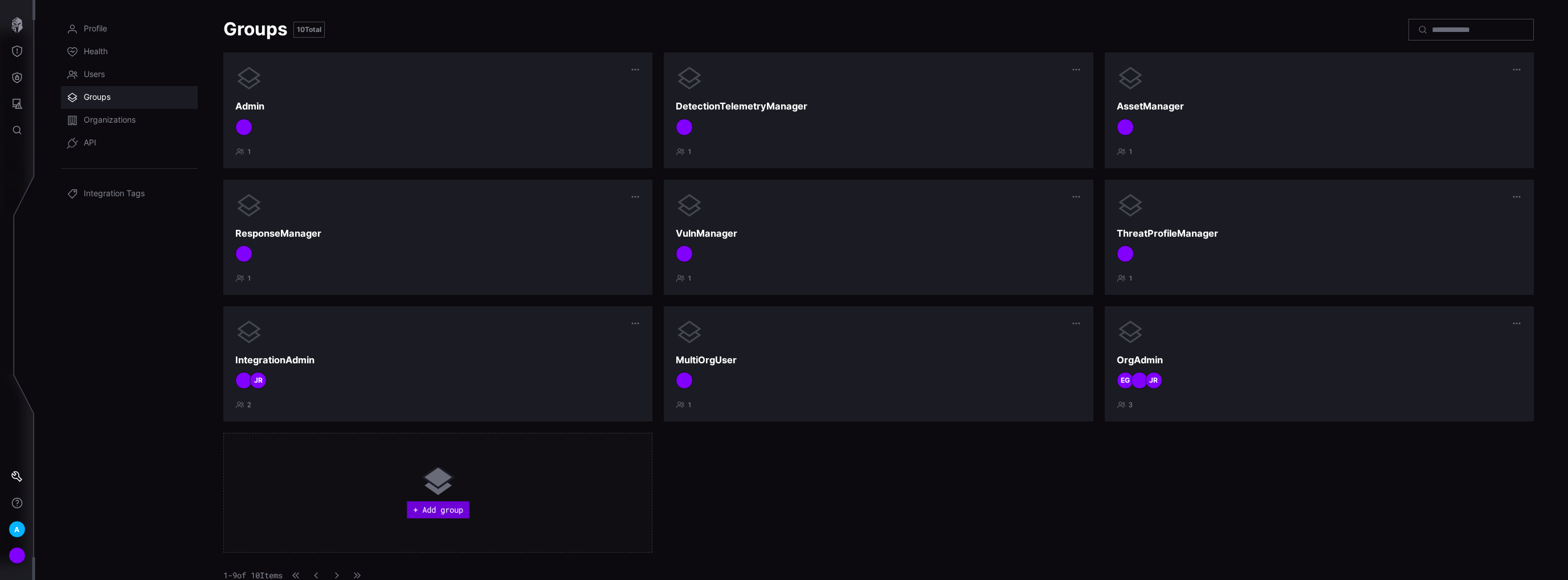
click at [426, 509] on button "+ Add group" at bounding box center [438, 510] width 62 height 17
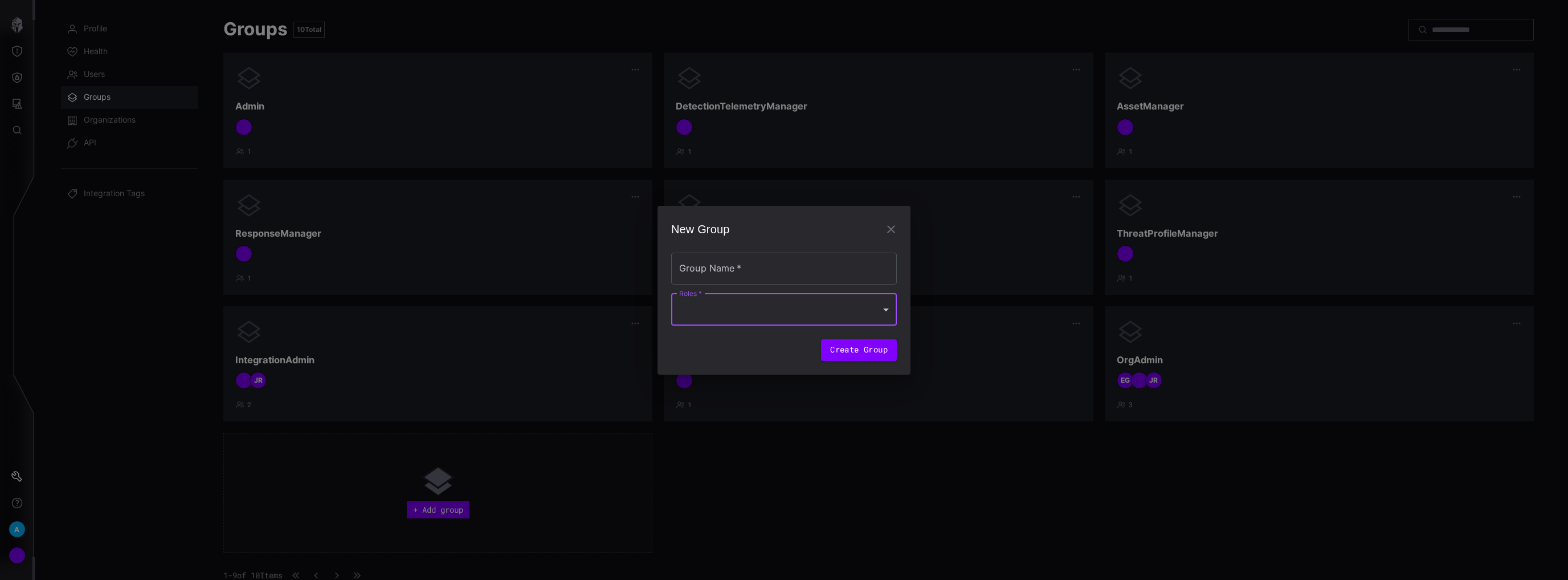
click at [788, 307] on div at bounding box center [784, 310] width 225 height 32
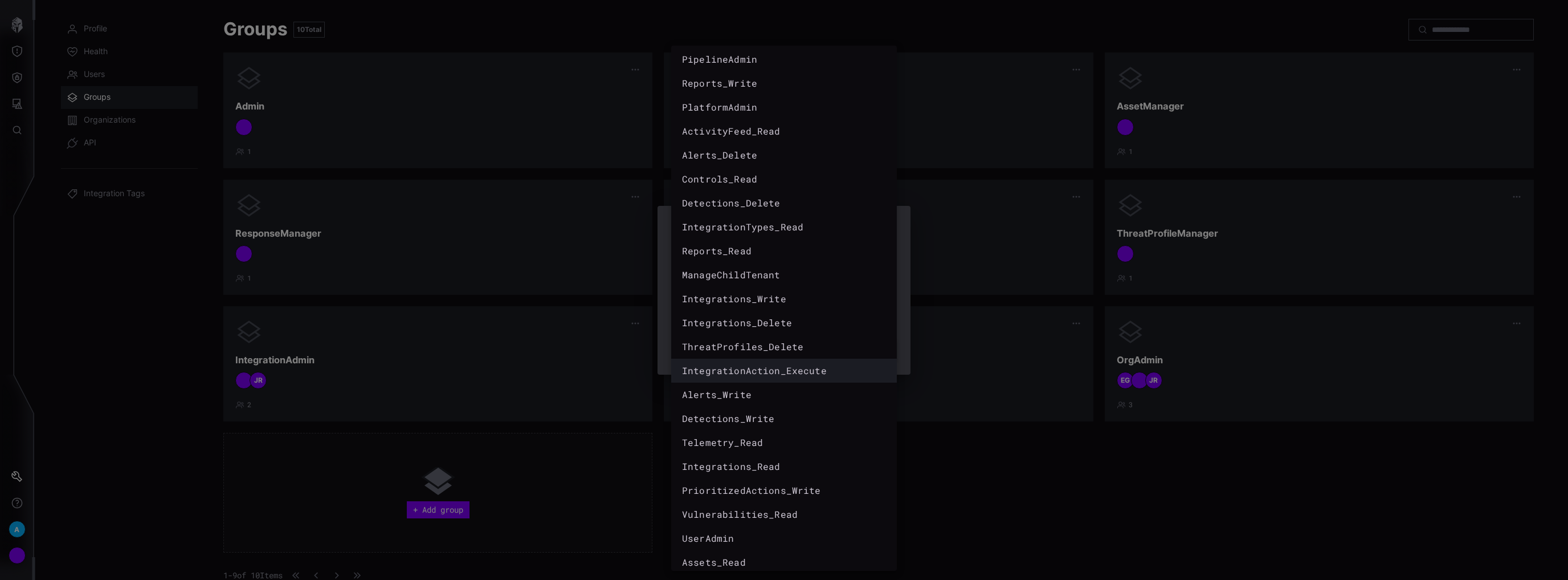
scroll to position [0, 0]
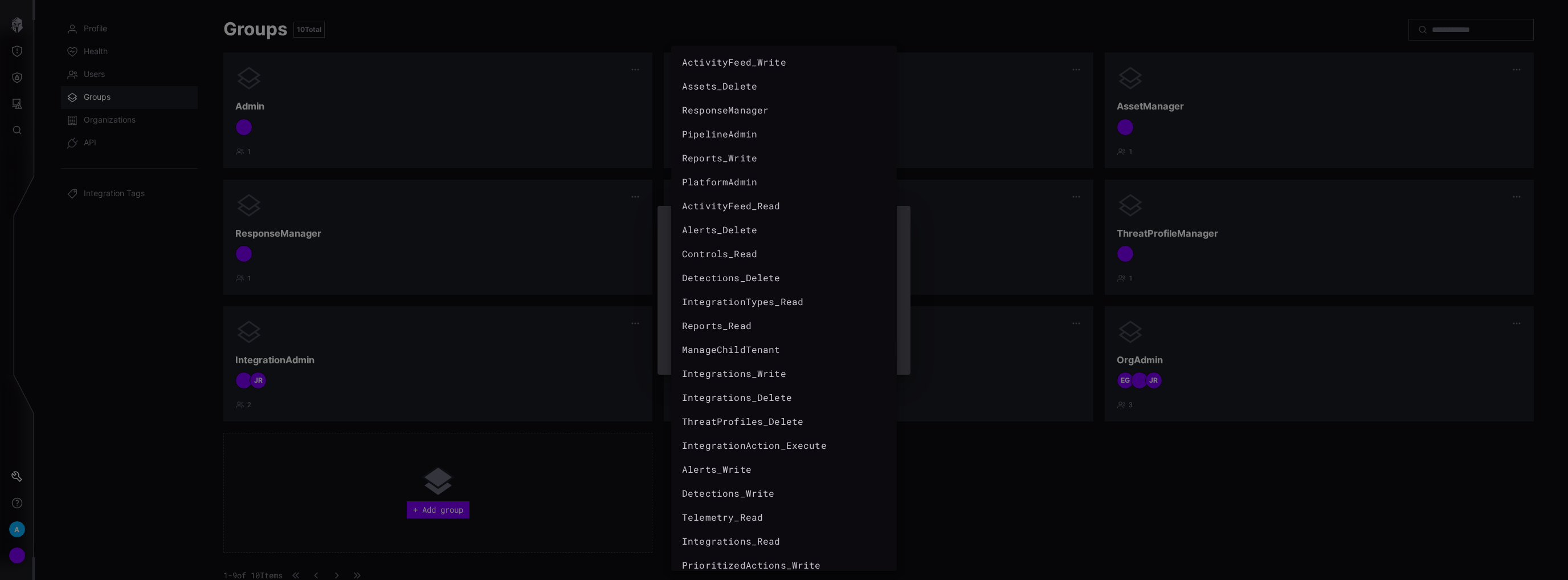
click at [1049, 505] on div at bounding box center [784, 290] width 1568 height 580
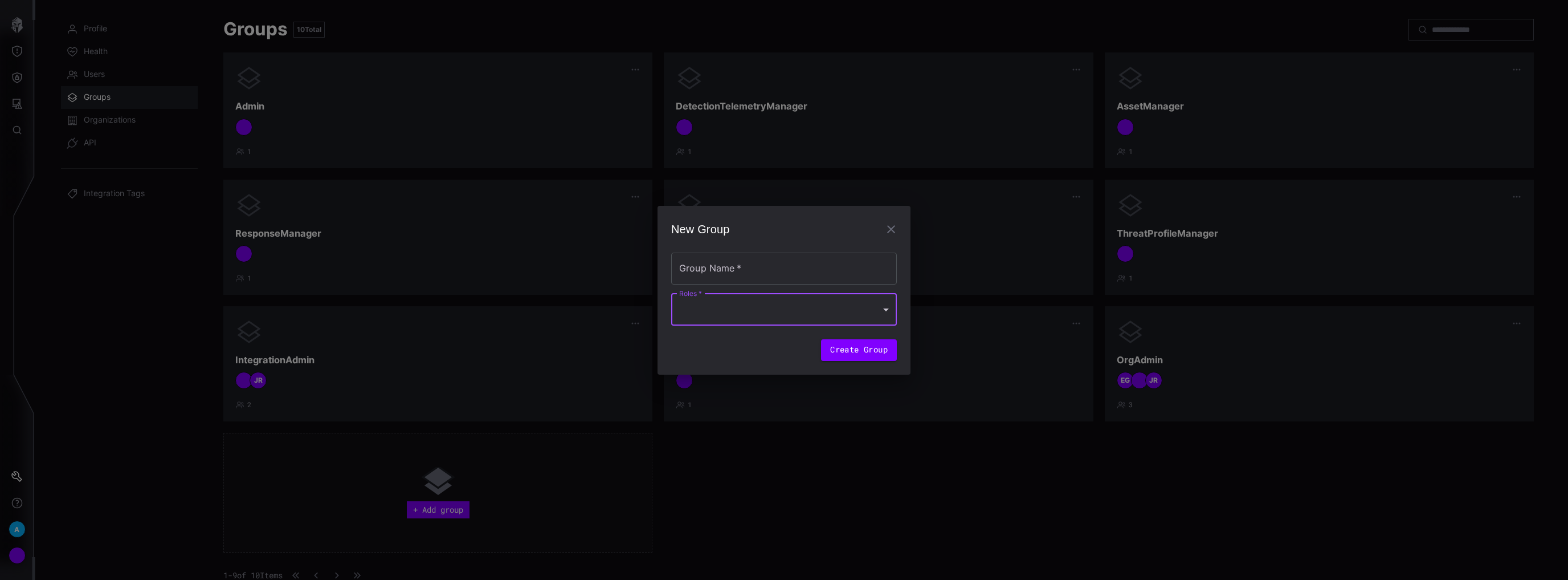
click at [892, 224] on icon "button" at bounding box center [891, 229] width 14 height 14
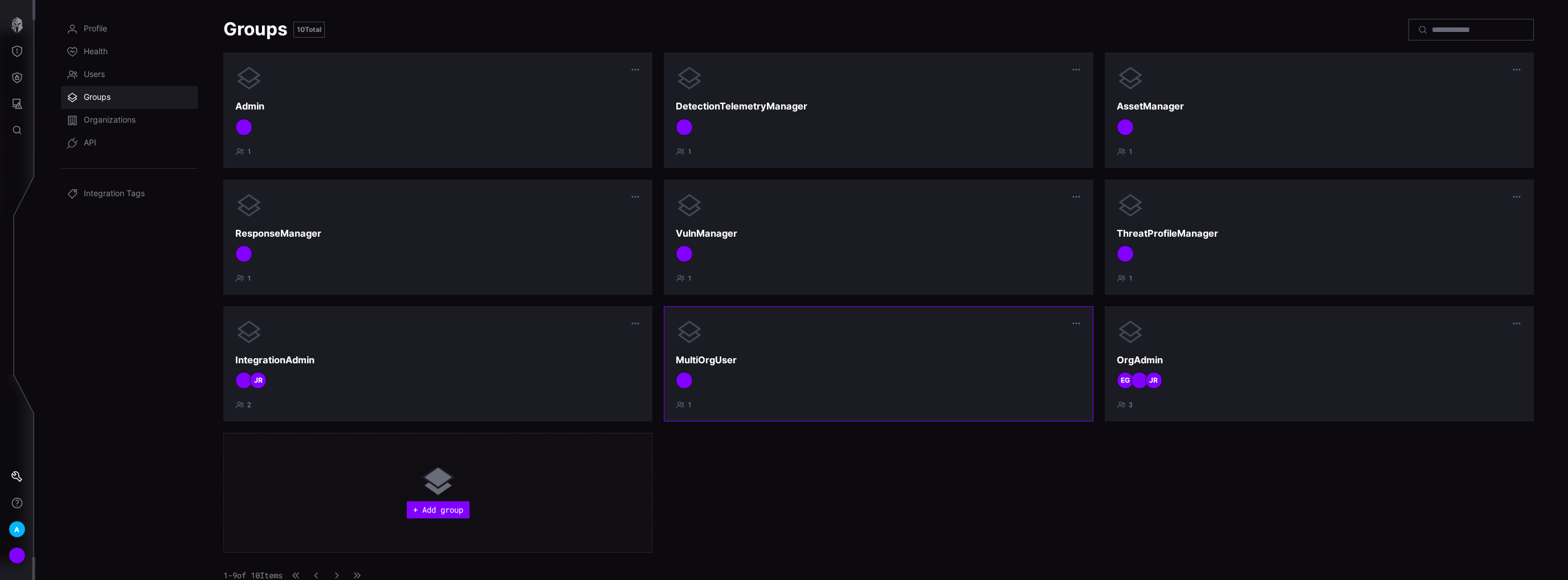
click at [773, 354] on h3 "MultiOrgUser" at bounding box center [878, 360] width 405 height 12
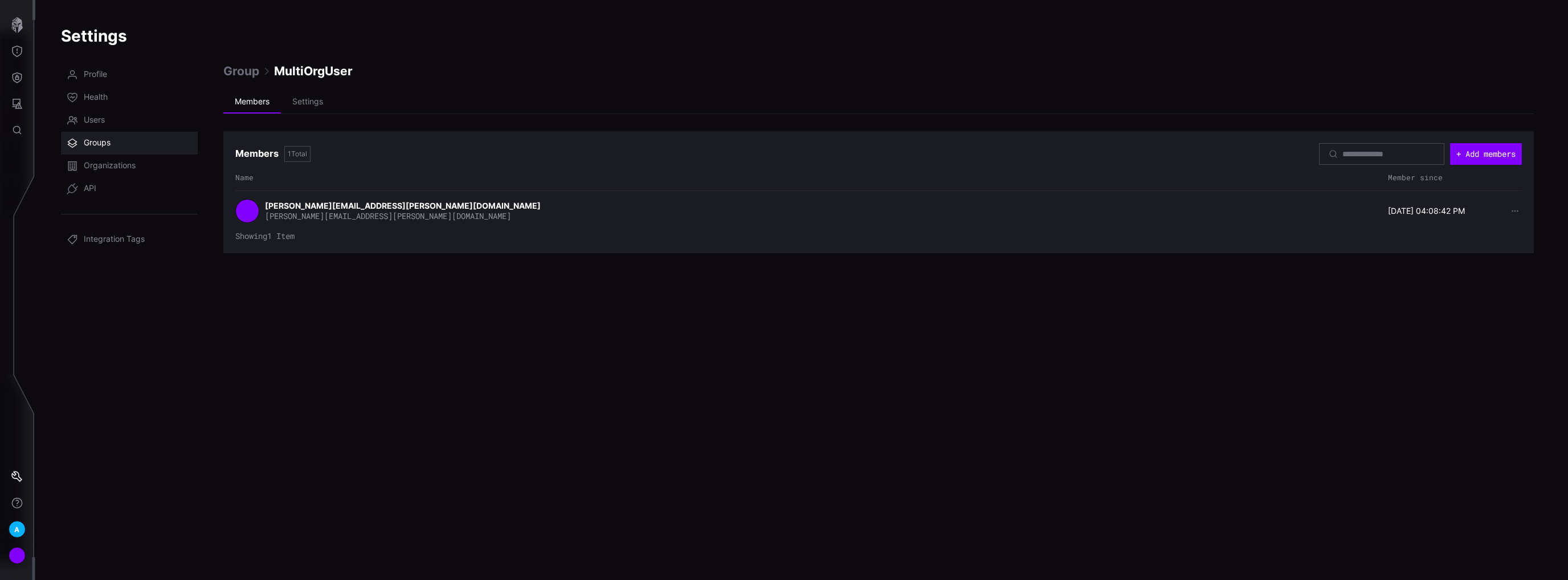
click at [296, 211] on span "[PERSON_NAME][EMAIL_ADDRESS][PERSON_NAME][DOMAIN_NAME]" at bounding box center [388, 216] width 246 height 11
drag, startPoint x: 310, startPoint y: 98, endPoint x: 298, endPoint y: 98, distance: 12.0
click at [309, 98] on li "Settings" at bounding box center [307, 101] width 53 height 23
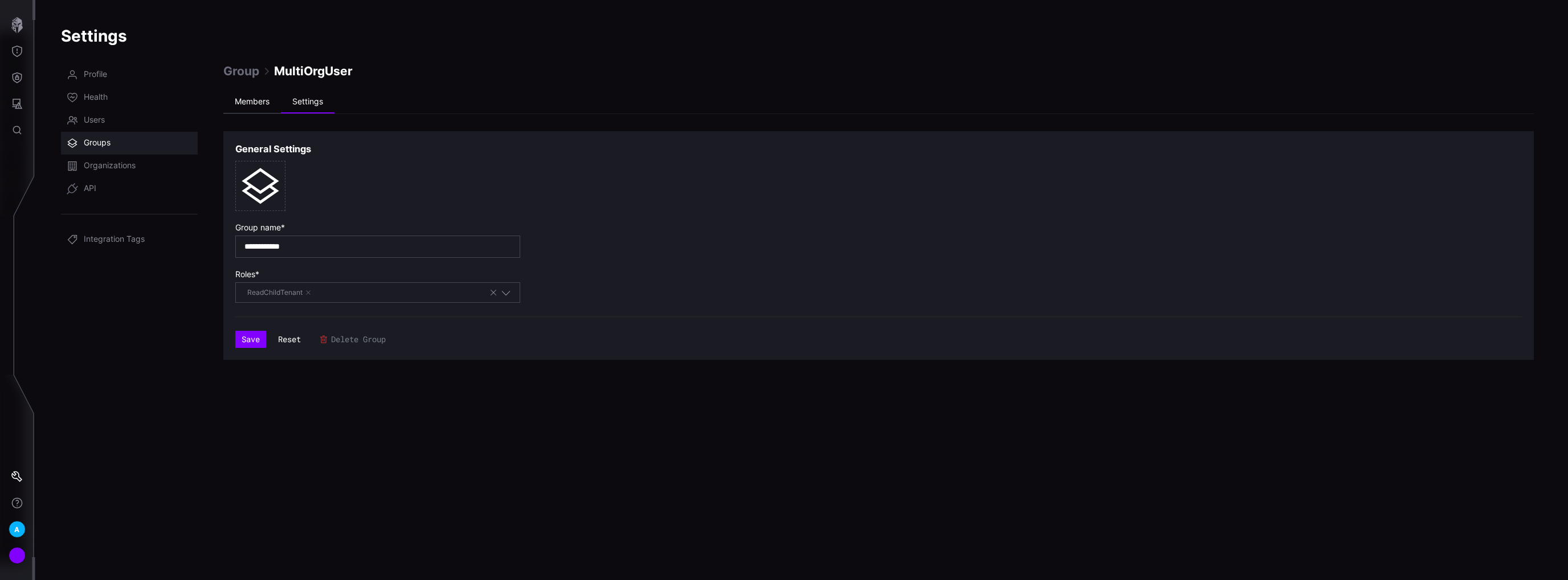
click at [246, 97] on li "Members" at bounding box center [252, 101] width 58 height 23
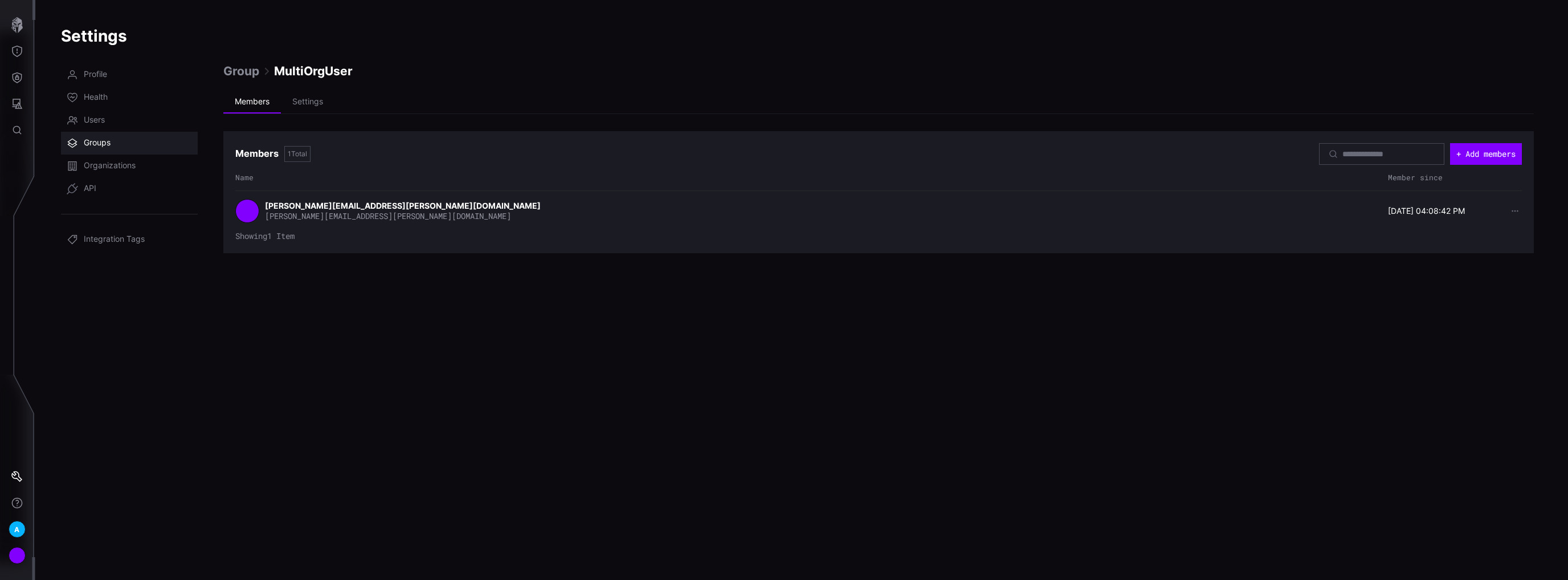
click at [236, 72] on span "Group" at bounding box center [241, 71] width 36 height 16
